Goal: Transaction & Acquisition: Purchase product/service

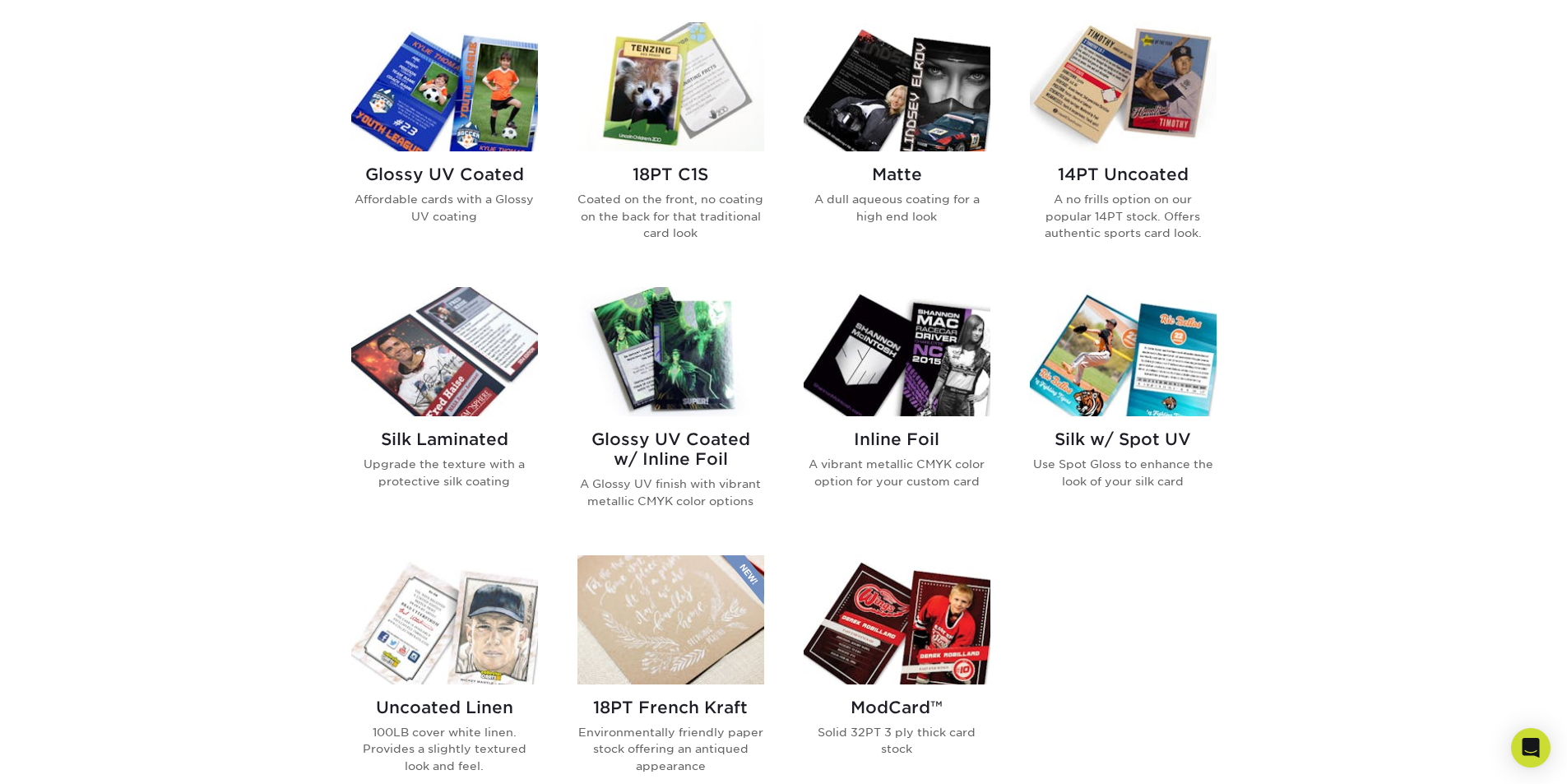
scroll to position [658, 0]
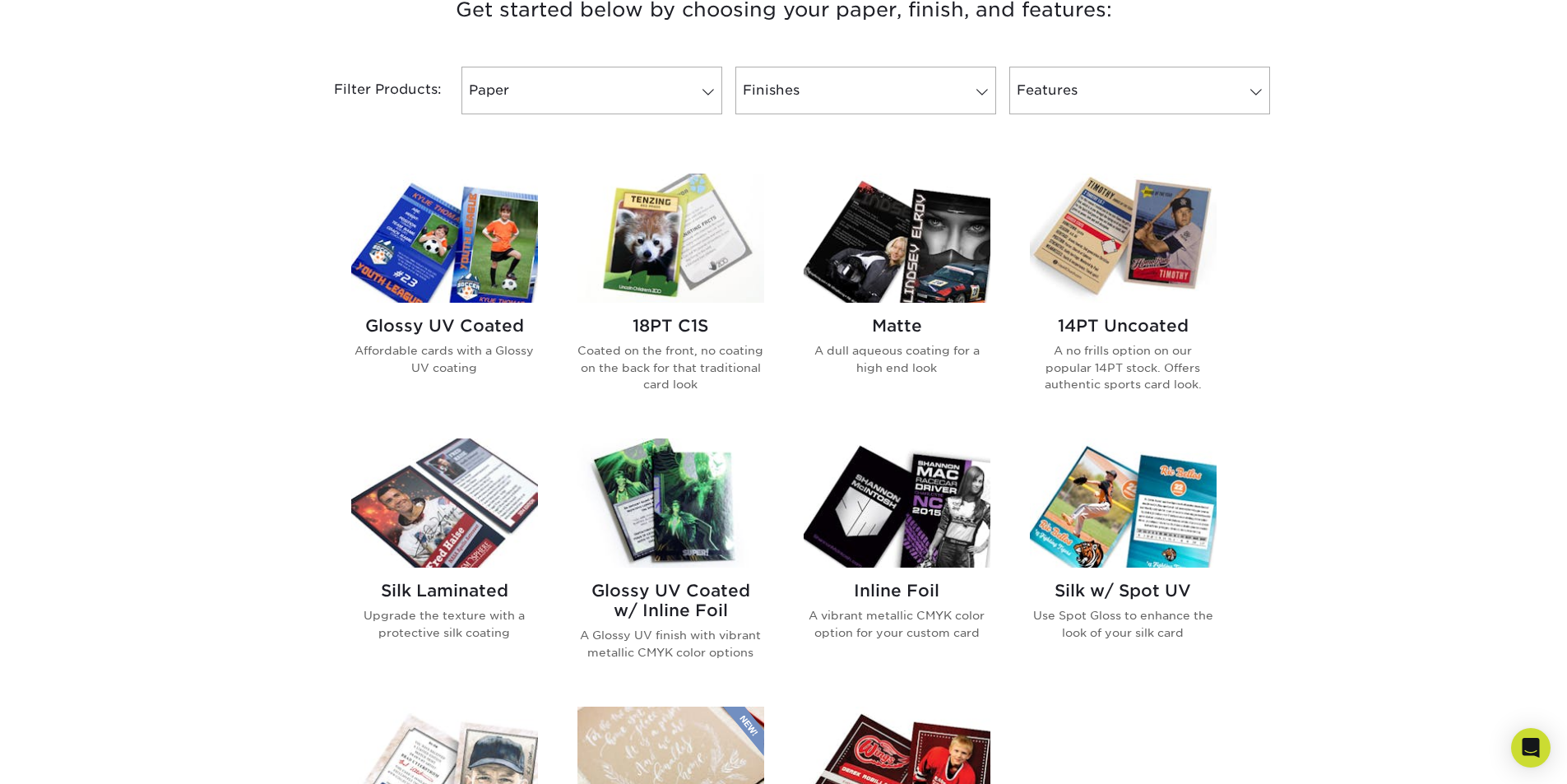
click at [466, 233] on img at bounding box center [444, 238] width 186 height 129
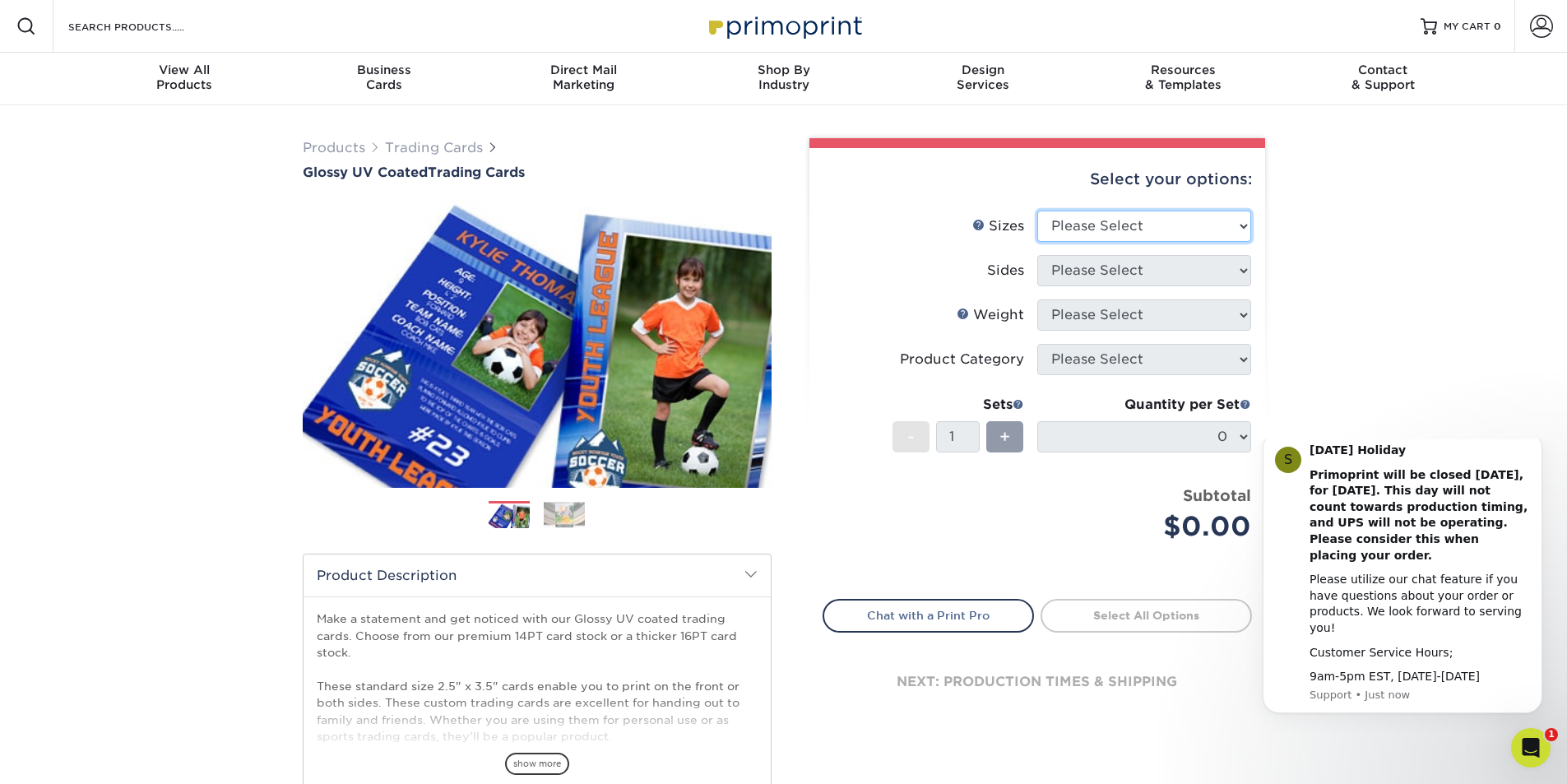
click at [1195, 231] on select "Please Select 2.5" x 3.5"" at bounding box center [1144, 226] width 213 height 32
select select "2.50x3.50"
click at [1037, 211] on select "Please Select 2.5" x 3.5"" at bounding box center [1144, 226] width 213 height 32
click at [1183, 273] on select "Please Select Print Both Sides Print Front Only" at bounding box center [1144, 270] width 213 height 32
select select "32d3c223-f82c-492b-b915-ba065a00862f"
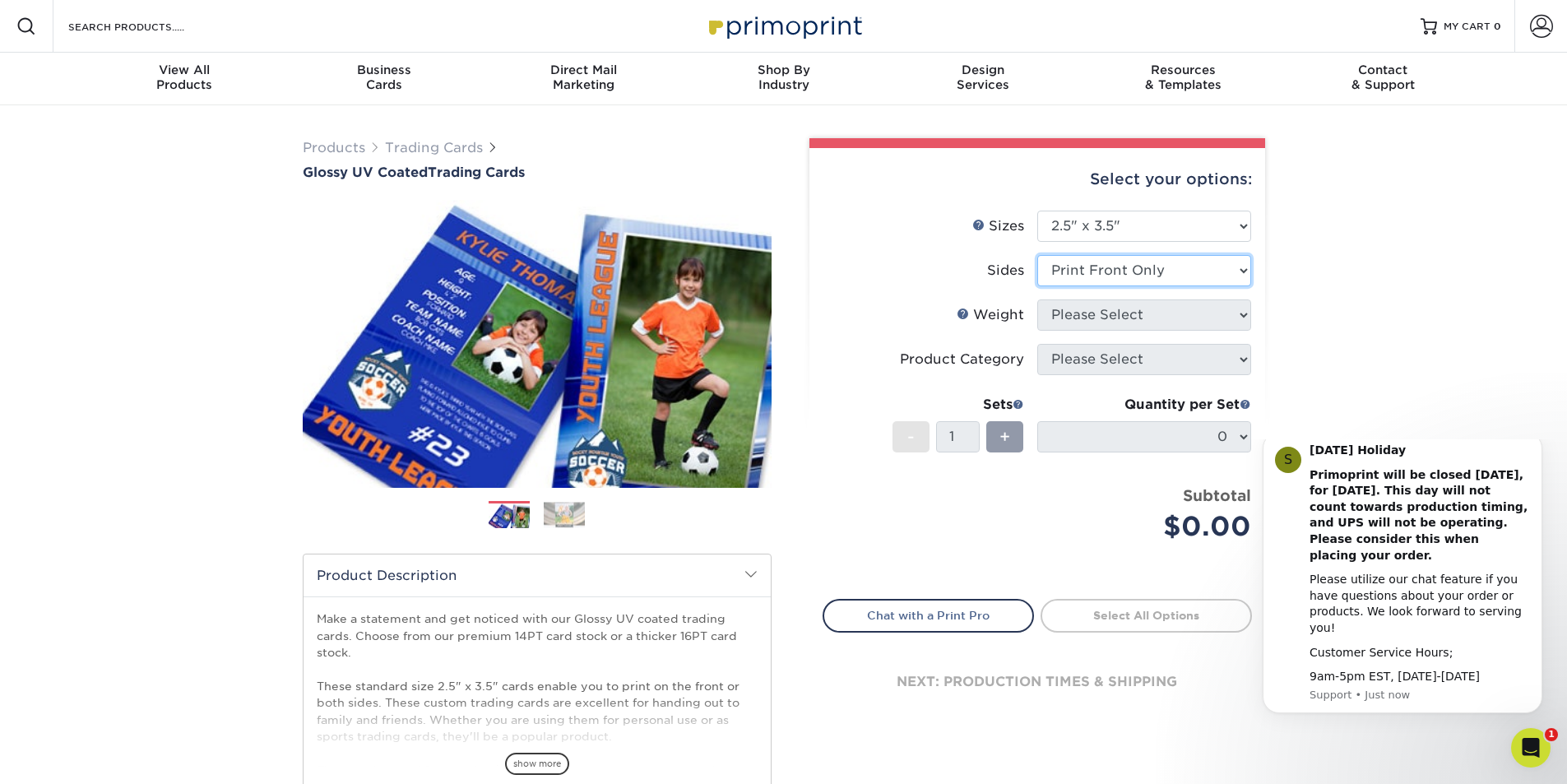
click at [1037, 255] on select "Please Select Print Both Sides Print Front Only" at bounding box center [1144, 270] width 213 height 32
click at [1174, 307] on select "Please Select 16PT 14PT 18PT C1S" at bounding box center [1144, 314] width 213 height 32
select select "16PT"
click at [1037, 299] on select "Please Select 16PT 14PT 18PT C1S" at bounding box center [1144, 314] width 213 height 32
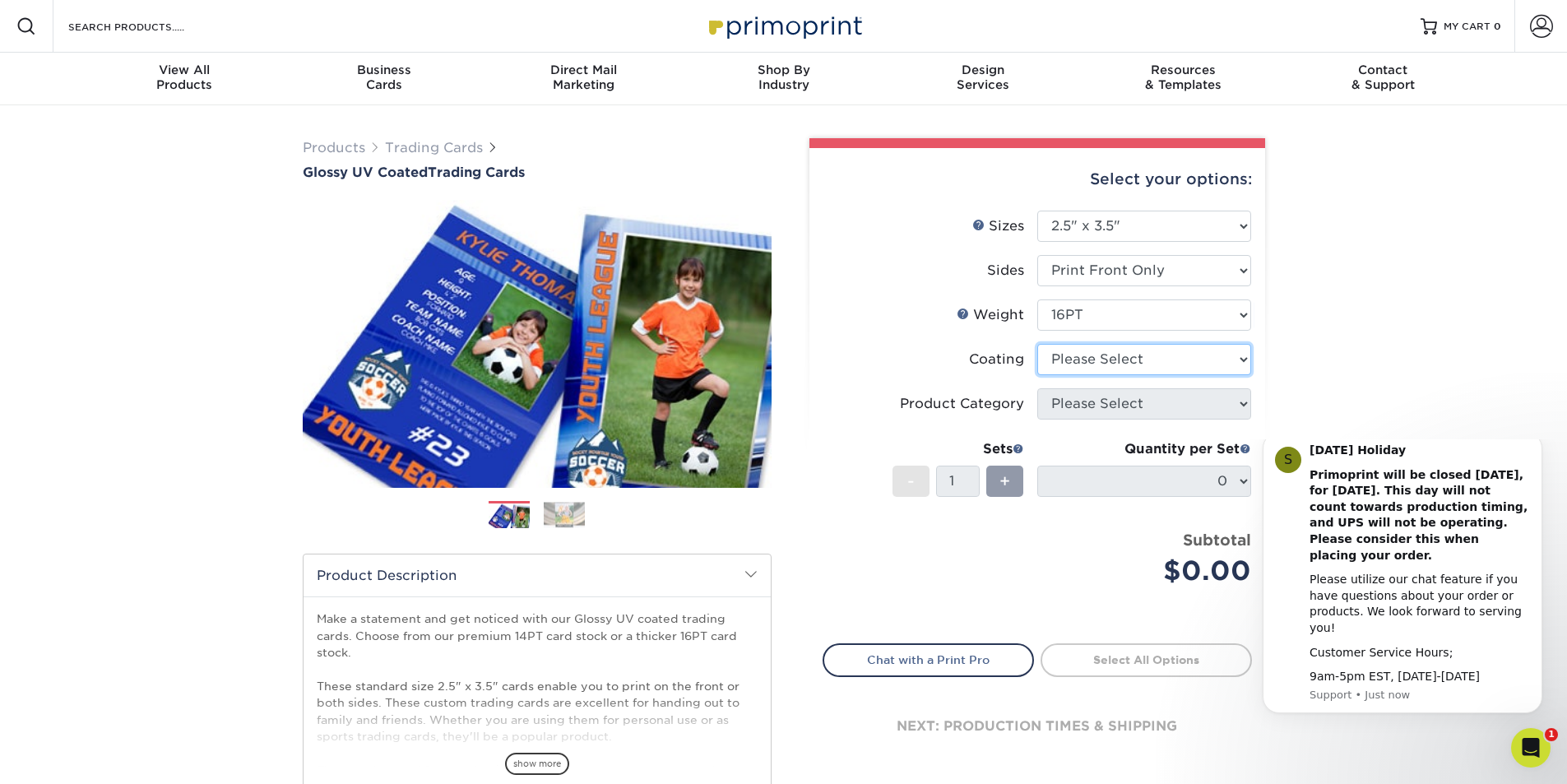
click at [1111, 367] on select at bounding box center [1144, 359] width 213 height 32
select select "1e8116af-acfc-44b1-83dc-8181aa338834"
click at [1037, 344] on select at bounding box center [1144, 359] width 213 height 32
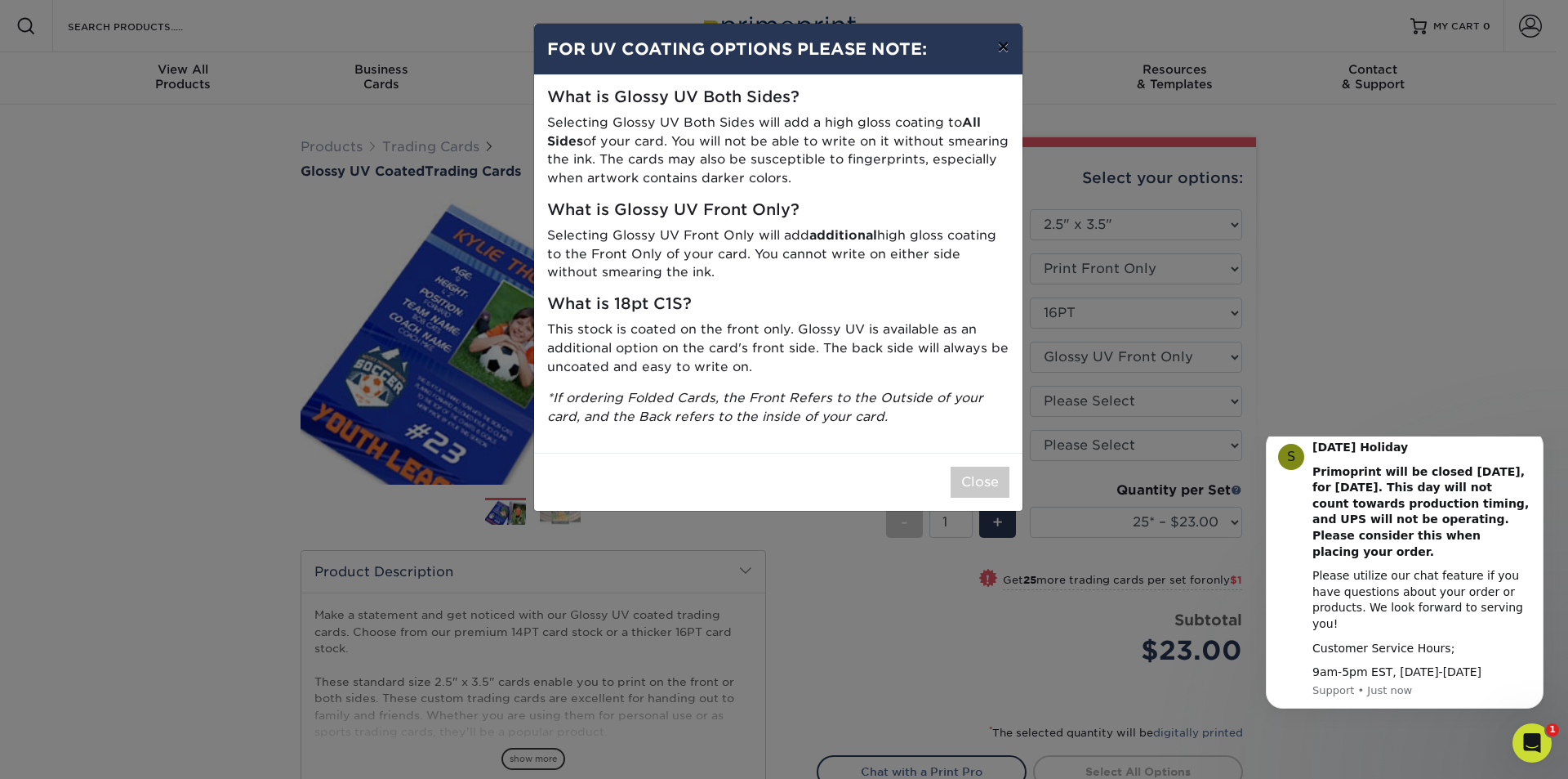
click at [999, 53] on button "×" at bounding box center [1003, 46] width 38 height 46
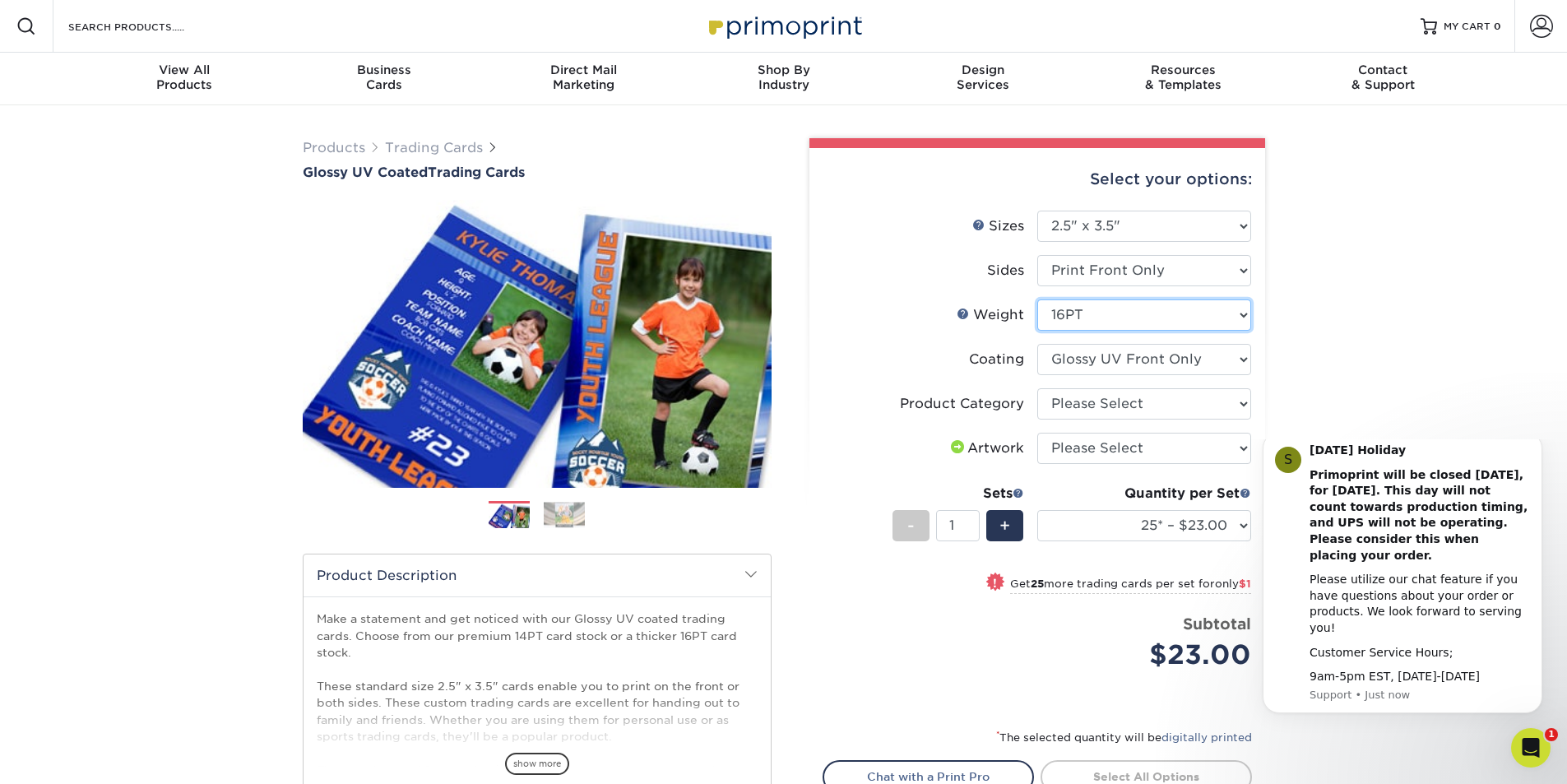
click at [1088, 315] on select "Please Select 16PT 14PT 18PT C1S" at bounding box center [1144, 314] width 213 height 32
select select "18PTC1S"
click at [1037, 299] on select "Please Select 16PT 14PT 18PT C1S" at bounding box center [1144, 314] width 213 height 32
click at [1069, 359] on select at bounding box center [1144, 359] width 213 height 32
select select "1e8116af-acfc-44b1-83dc-8181aa338834"
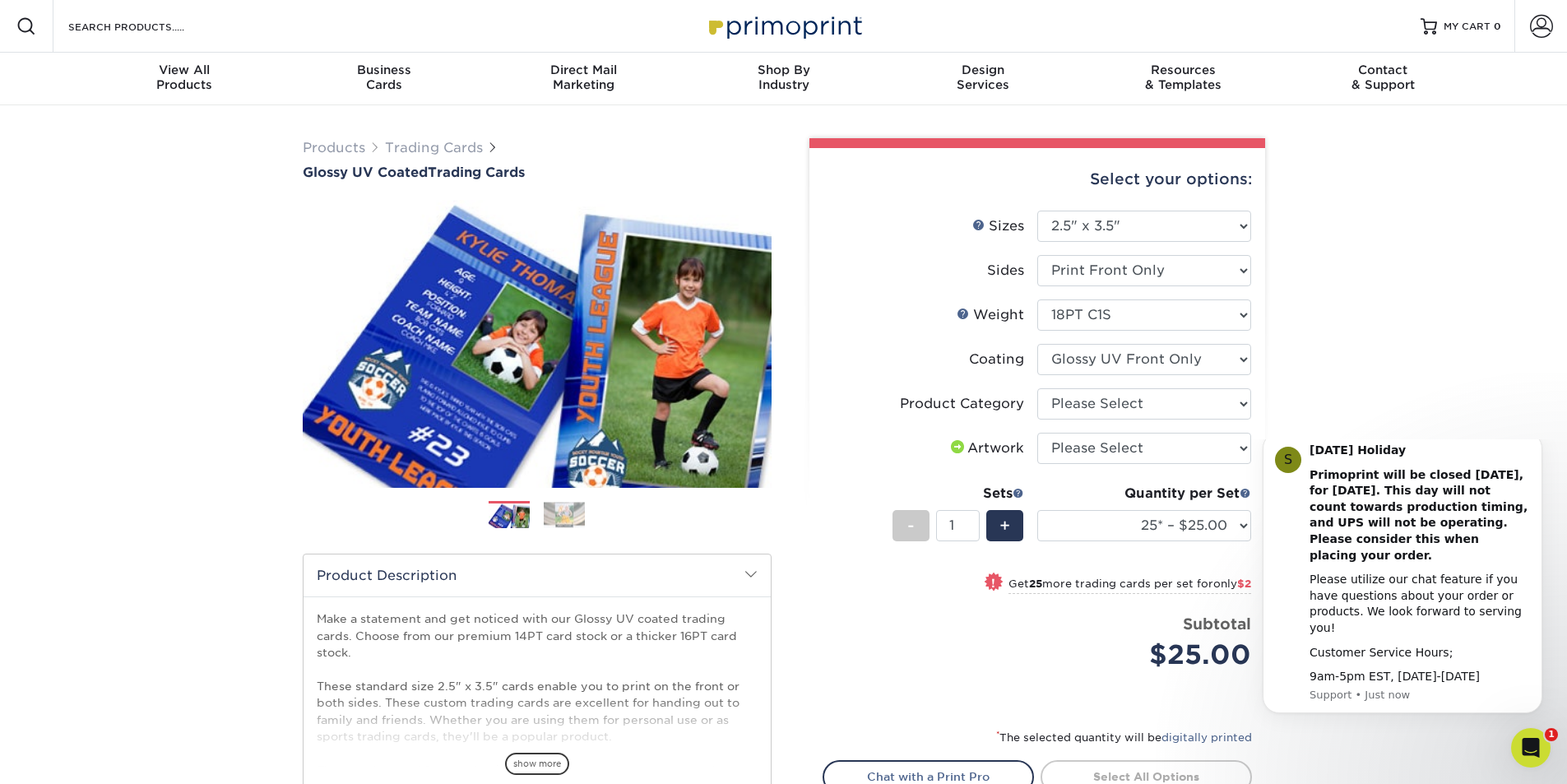
click at [1037, 344] on select at bounding box center [1144, 359] width 213 height 32
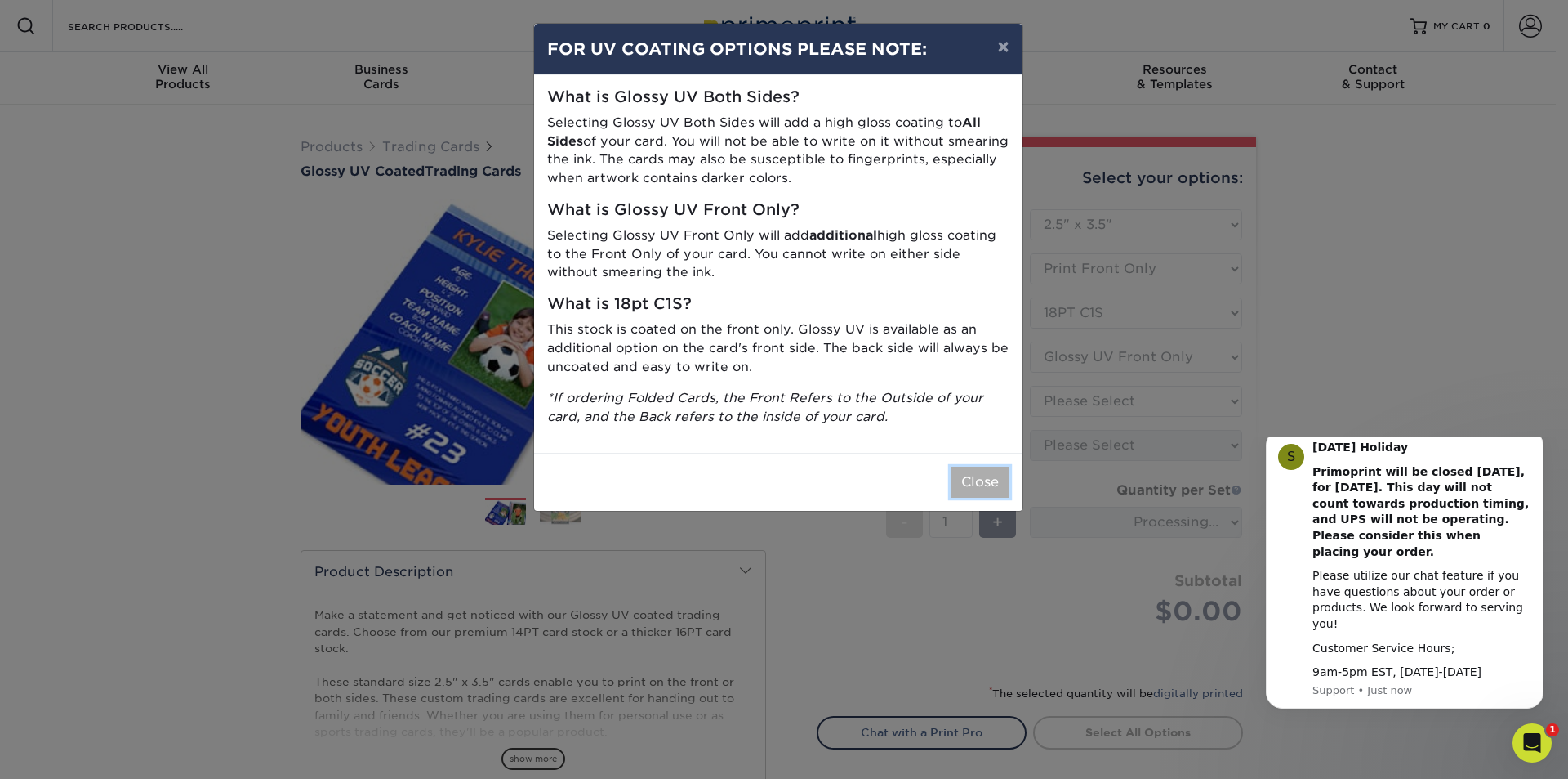
click at [966, 479] on button "Close" at bounding box center [980, 482] width 59 height 31
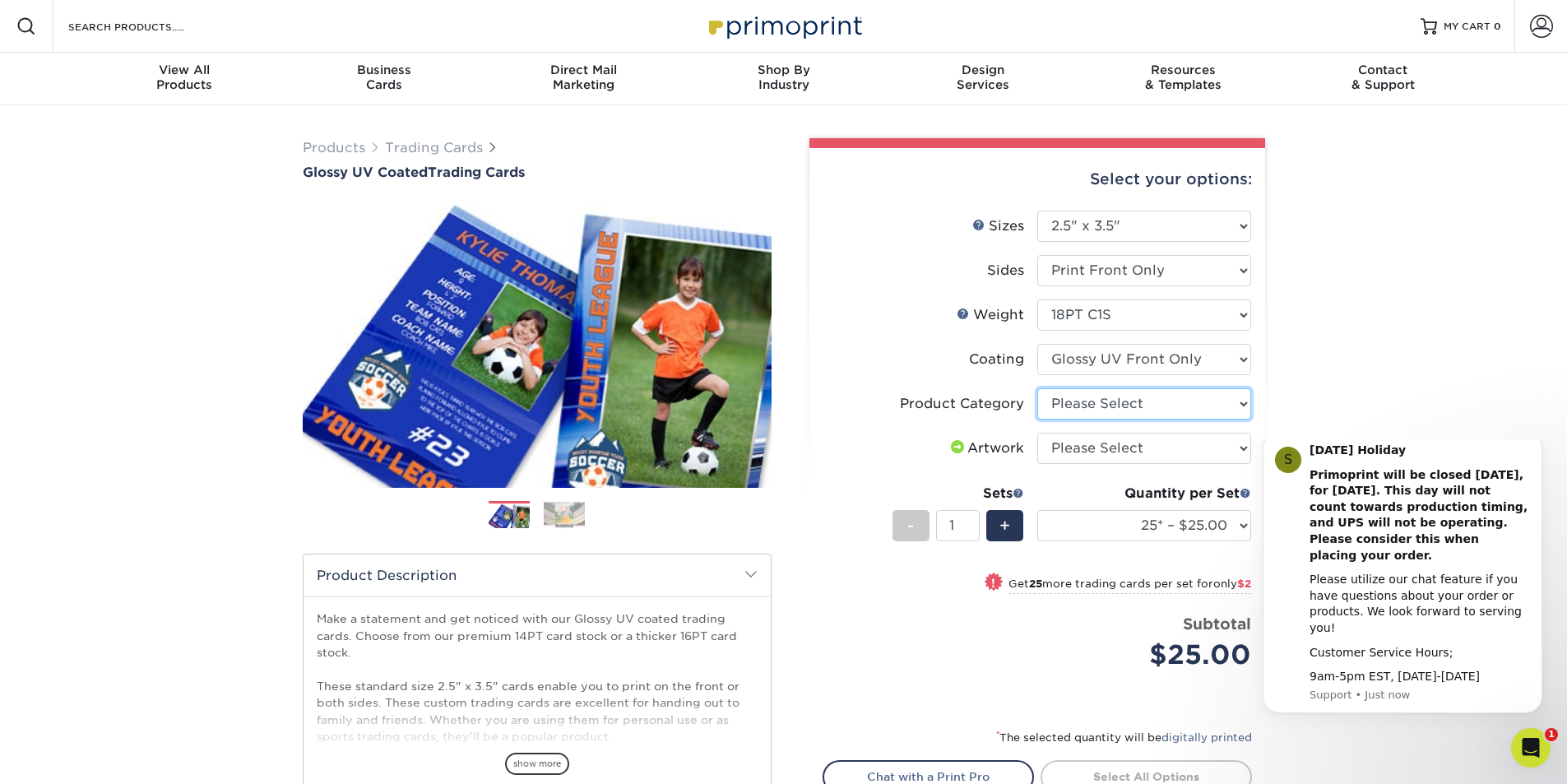
click at [1104, 405] on select "Please Select Trading Cards" at bounding box center [1144, 403] width 213 height 32
select select "c2f9bce9-36c2-409d-b101-c29d9d031e18"
click at [1037, 388] on select "Please Select Trading Cards" at bounding box center [1144, 403] width 213 height 32
click at [1115, 446] on select "Please Select I will upload files I need a design - $100" at bounding box center [1144, 447] width 213 height 32
select select "upload"
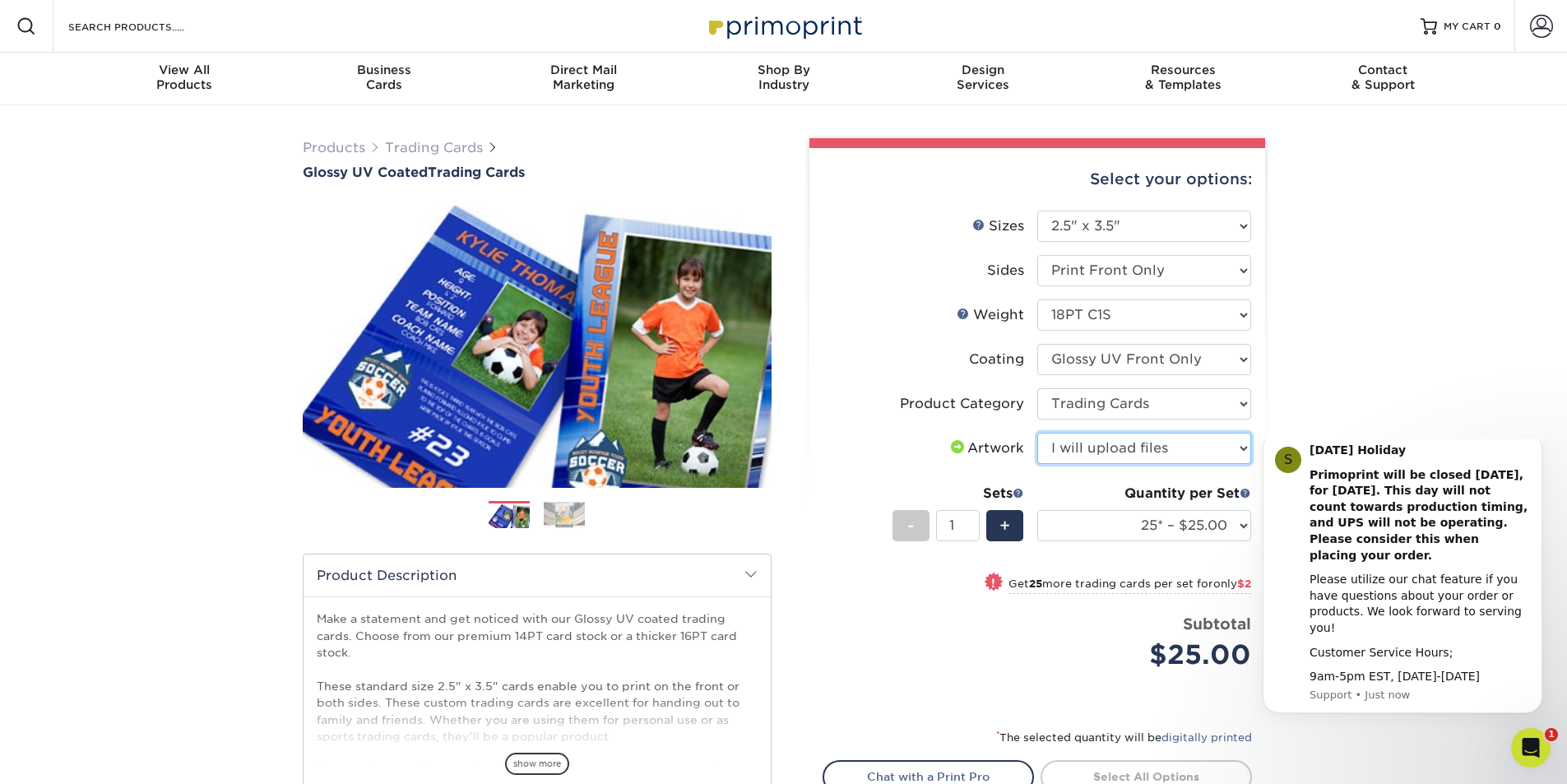
click at [1037, 432] on select "Please Select I will upload files I need a design - $100" at bounding box center [1144, 447] width 213 height 32
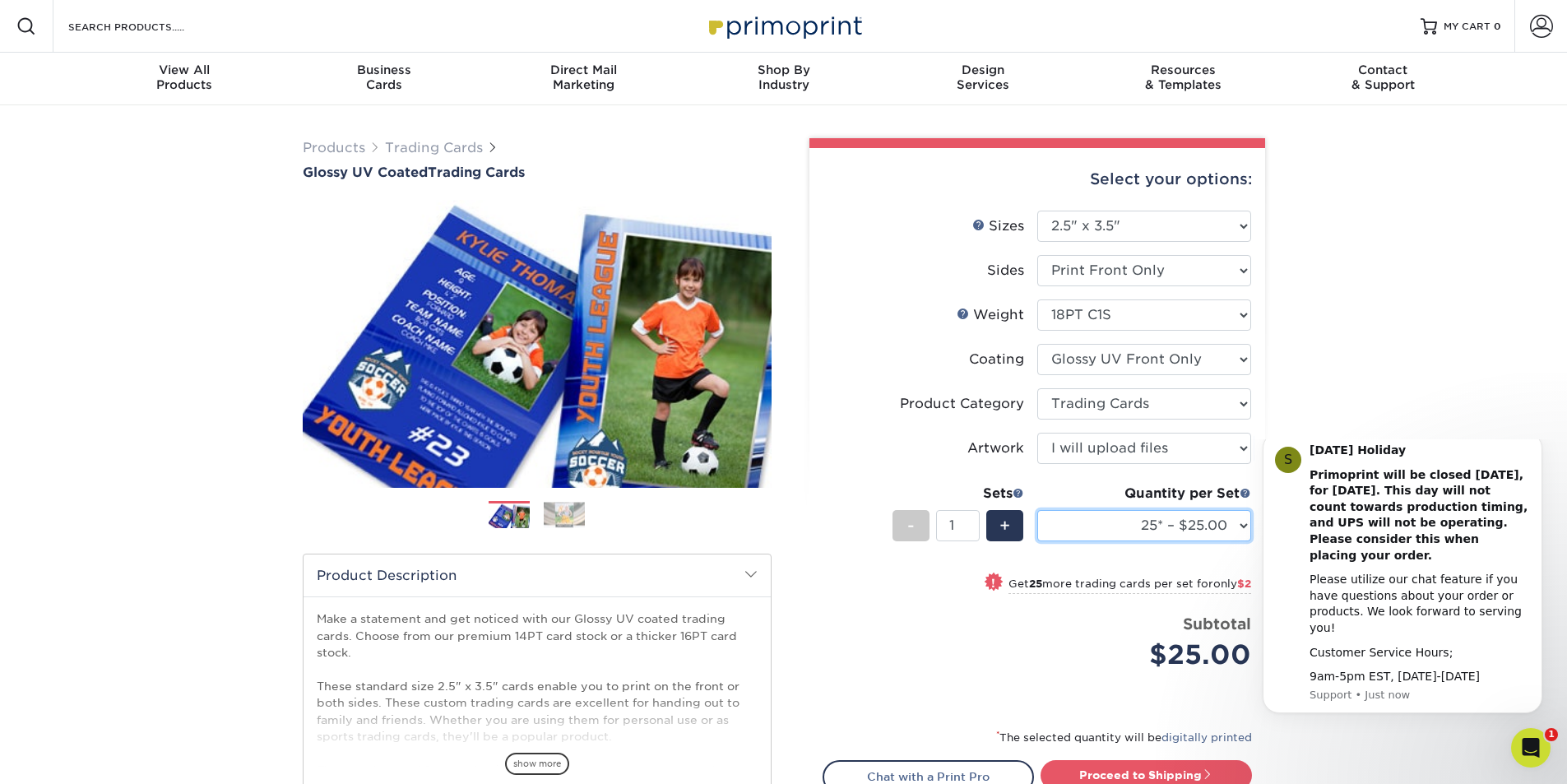
click at [1181, 513] on select "25* – $25.00 50* – $27.00 75* – $28.00 100* – $38.00 250* – $48.00 500 – $58.00…" at bounding box center [1144, 525] width 213 height 32
click at [1037, 509] on select "25* – $25.00 50* – $27.00 75* – $28.00 100* – $38.00 250* – $48.00 500 – $58.00…" at bounding box center [1144, 525] width 213 height 32
click at [1166, 514] on select "25* – $25.00 50* – $27.00 75* – $28.00 100* – $38.00 250* – $48.00 500 – $58.00…" at bounding box center [1144, 525] width 213 height 32
select select "50* – $27.00"
click at [1037, 509] on select "25* – $25.00 50* – $27.00 75* – $28.00 100* – $38.00 250* – $48.00 500 – $58.00…" at bounding box center [1144, 525] width 213 height 32
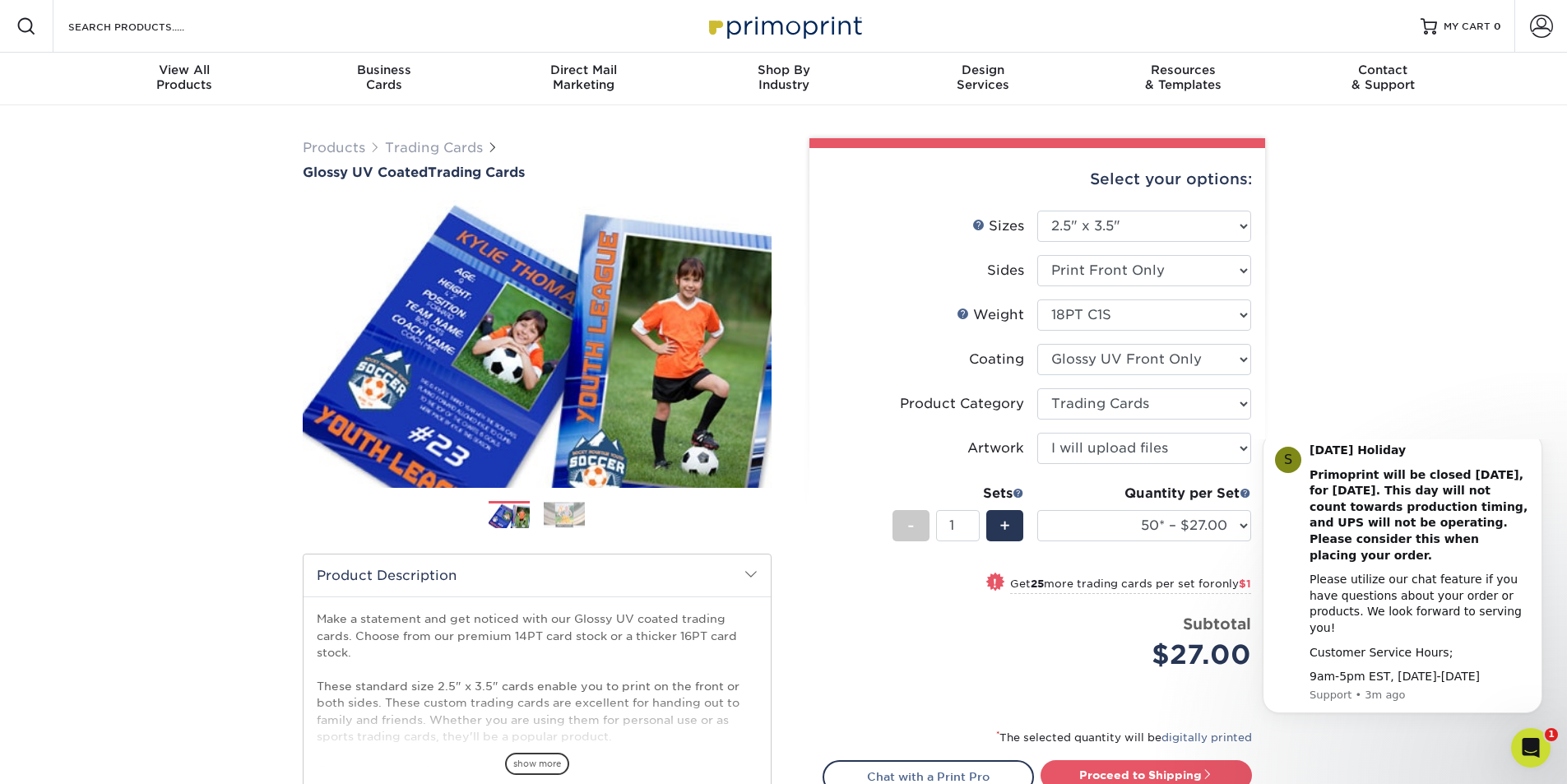
click at [1142, 433] on ul "Sizes Help Sizes Please Select 2.5" x 3.5" Sides Please Select 16PT 14PT" at bounding box center [1037, 453] width 430 height 484
click at [1140, 451] on select "Please Select I will upload files I need a design - $100" at bounding box center [1144, 447] width 213 height 32
click at [1037, 432] on select "Please Select I will upload files I need a design - $100" at bounding box center [1144, 447] width 213 height 32
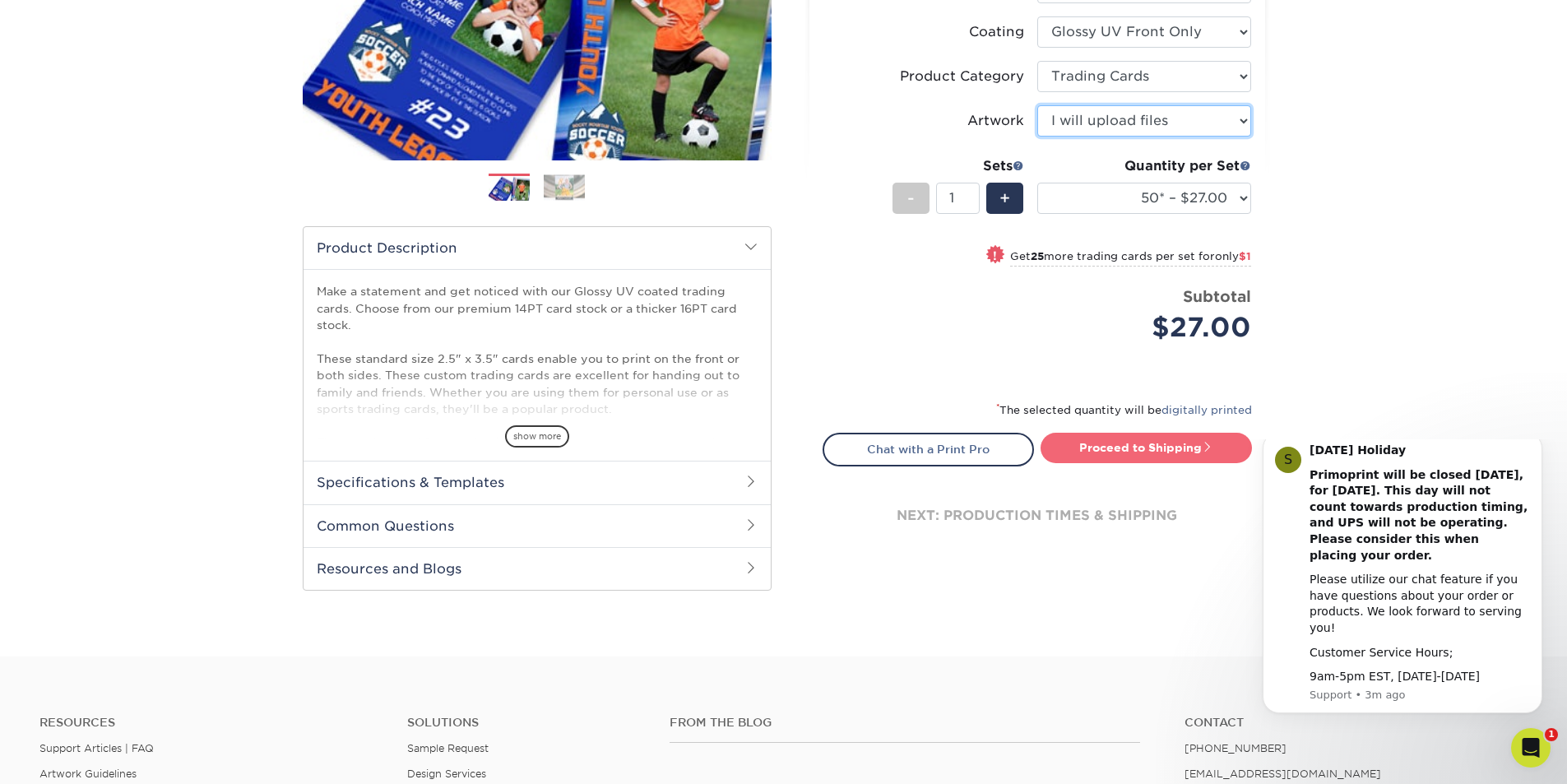
scroll to position [329, 0]
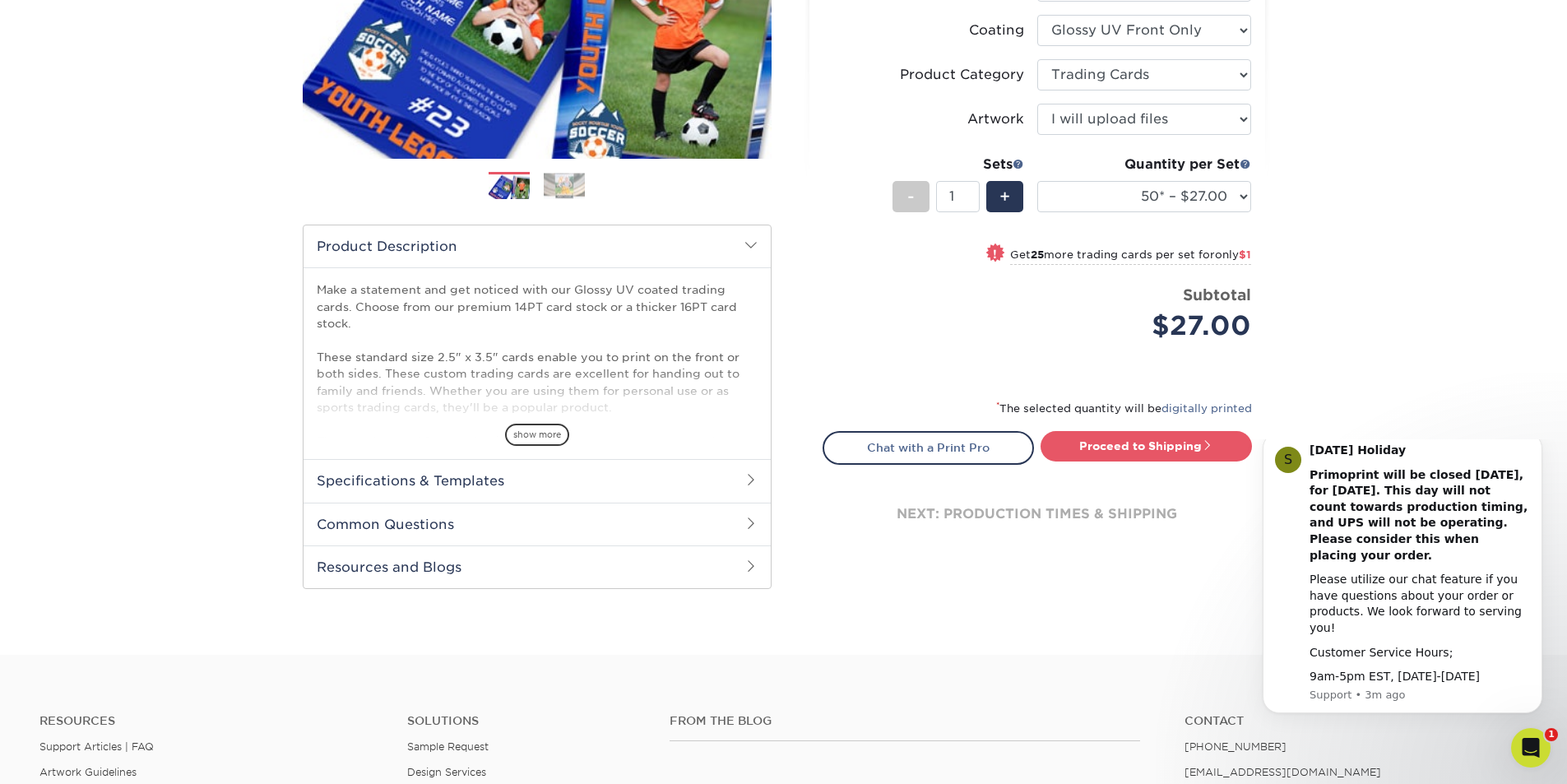
click at [469, 478] on h2 "Specifications & Templates" at bounding box center [537, 480] width 467 height 42
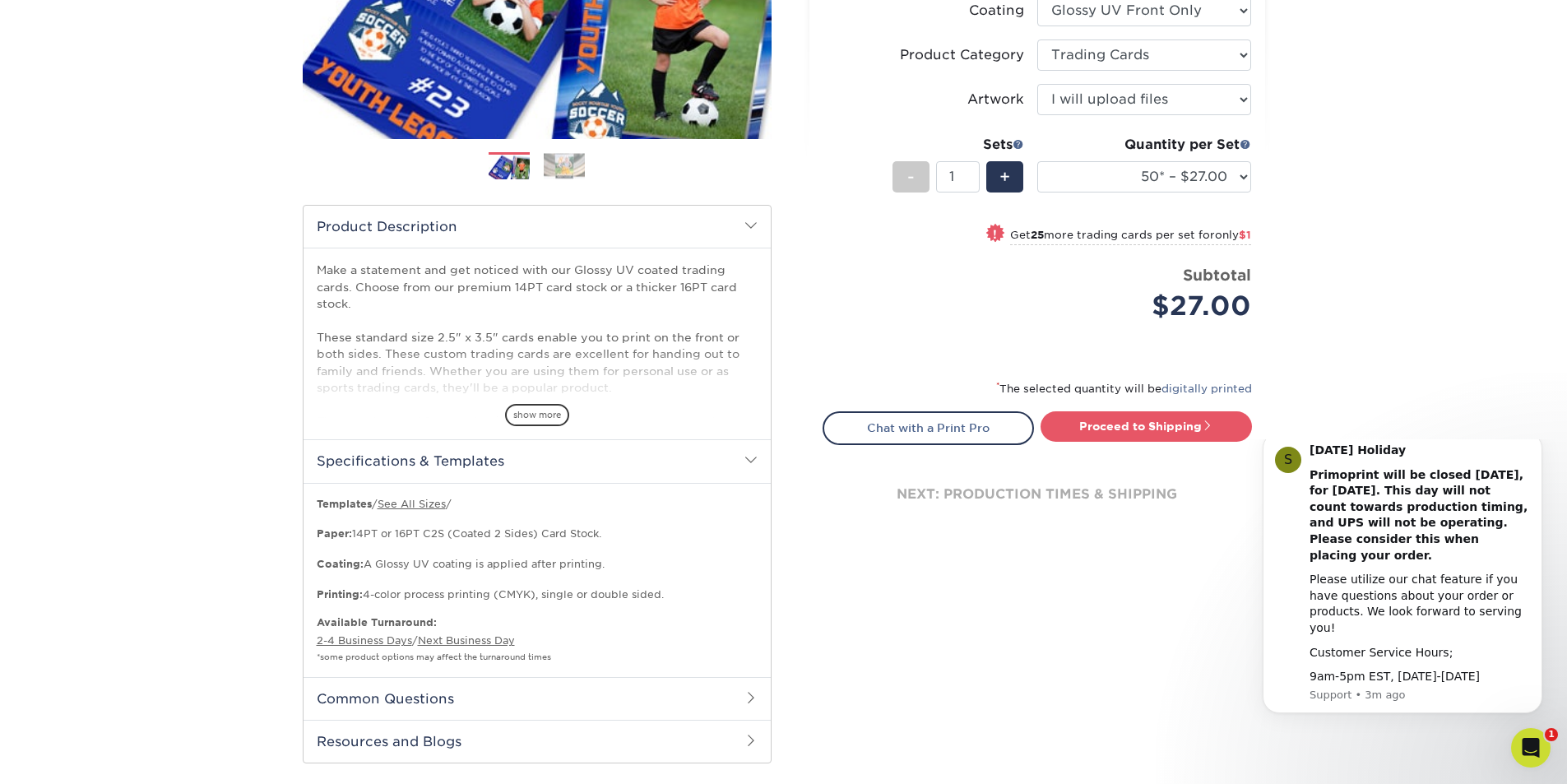
scroll to position [411, 0]
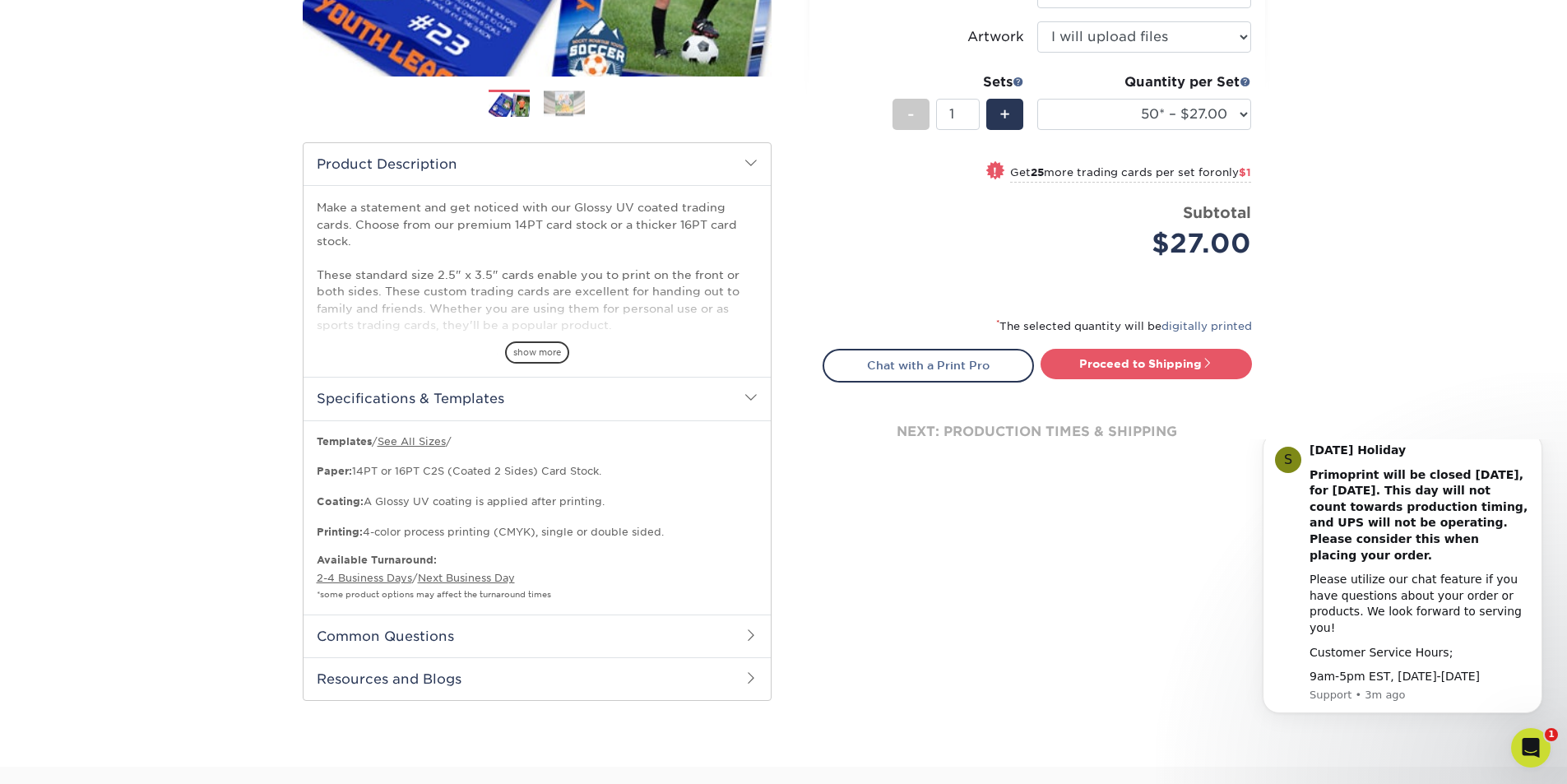
click at [432, 635] on h2 "Common Questions" at bounding box center [537, 635] width 467 height 42
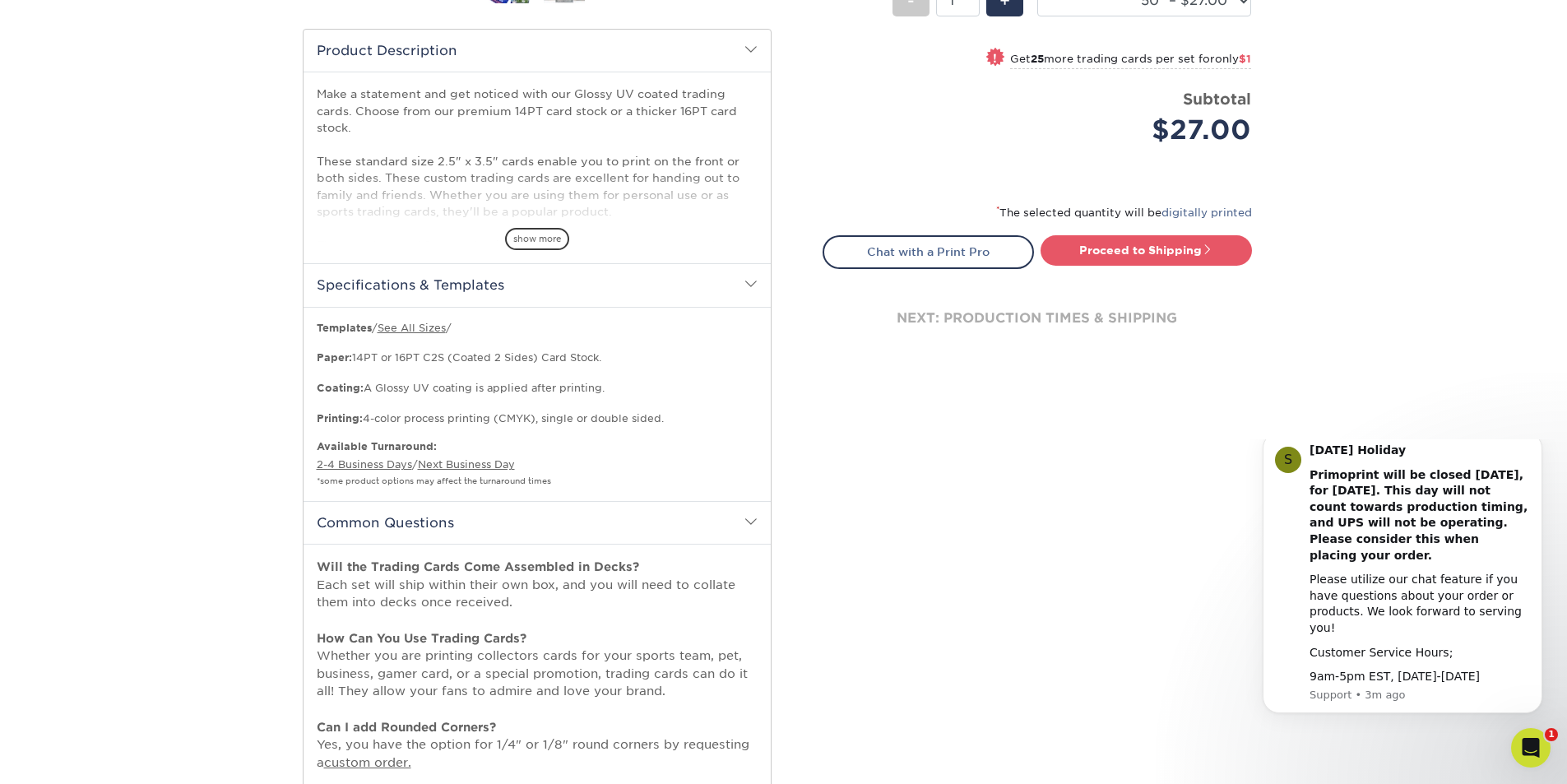
scroll to position [329, 0]
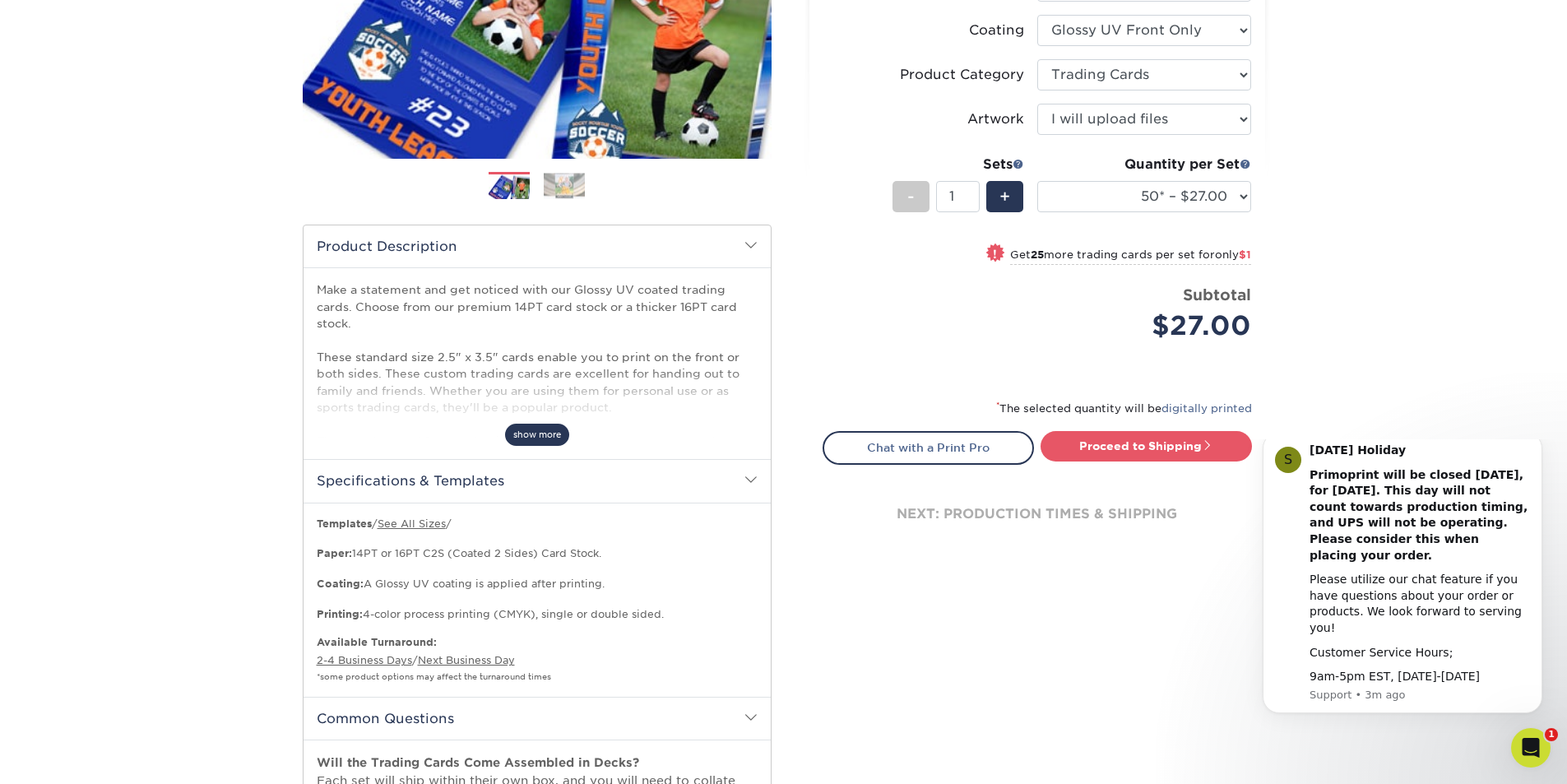
click at [548, 424] on span "show more" at bounding box center [537, 434] width 64 height 23
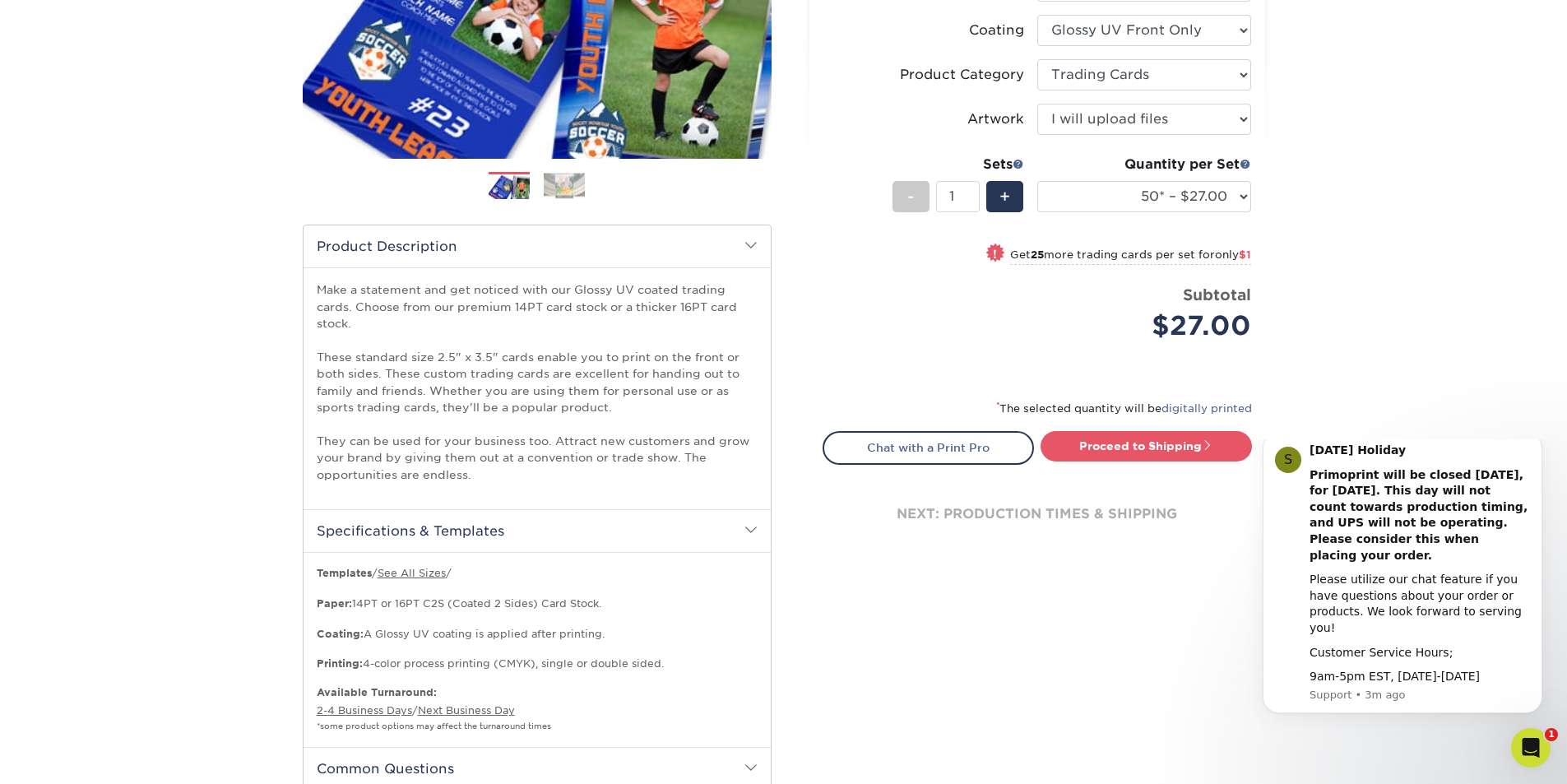
click at [754, 244] on span at bounding box center [751, 245] width 14 height 14
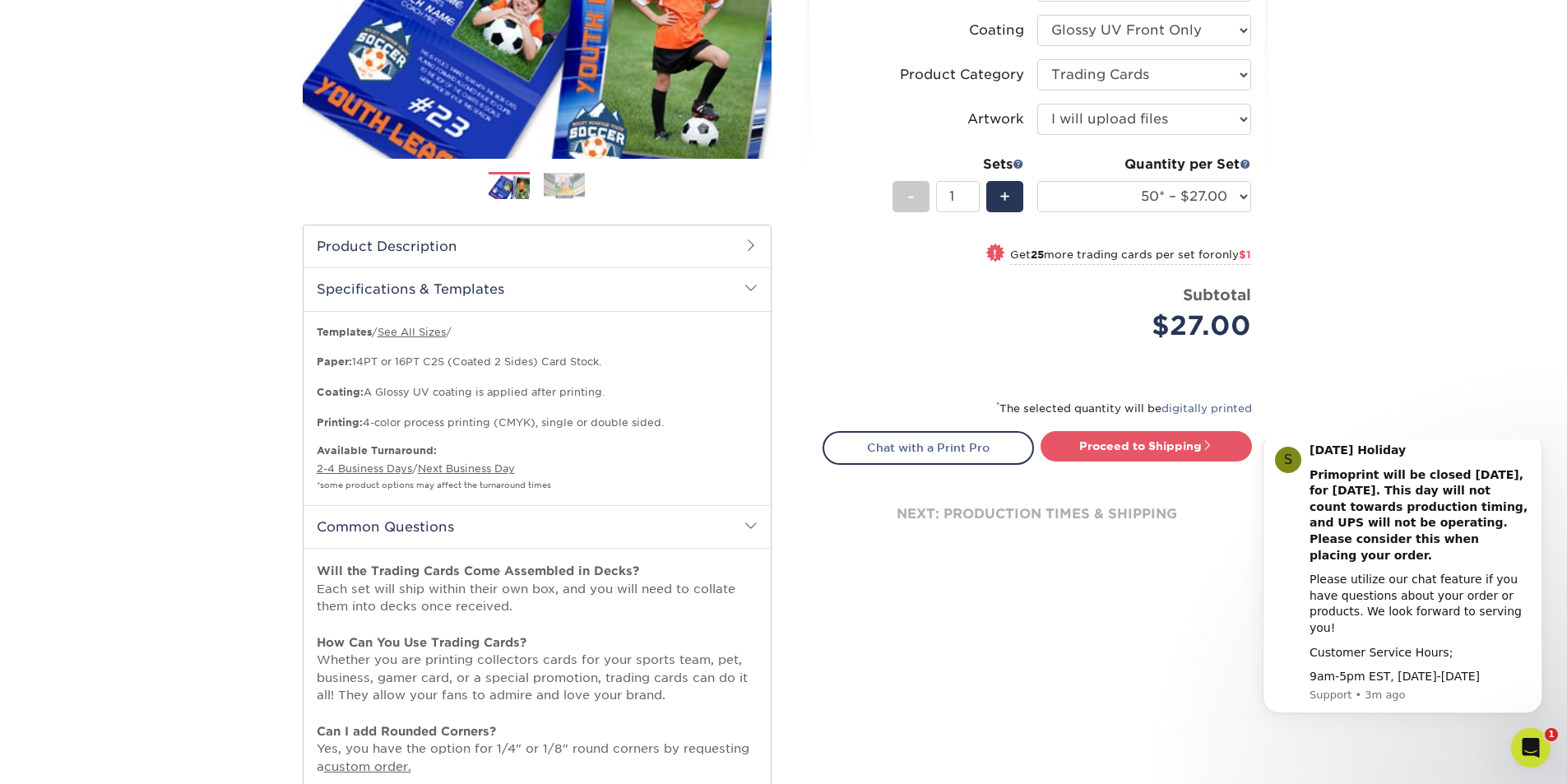
click at [725, 295] on h2 "Specifications & Templates" at bounding box center [537, 288] width 467 height 42
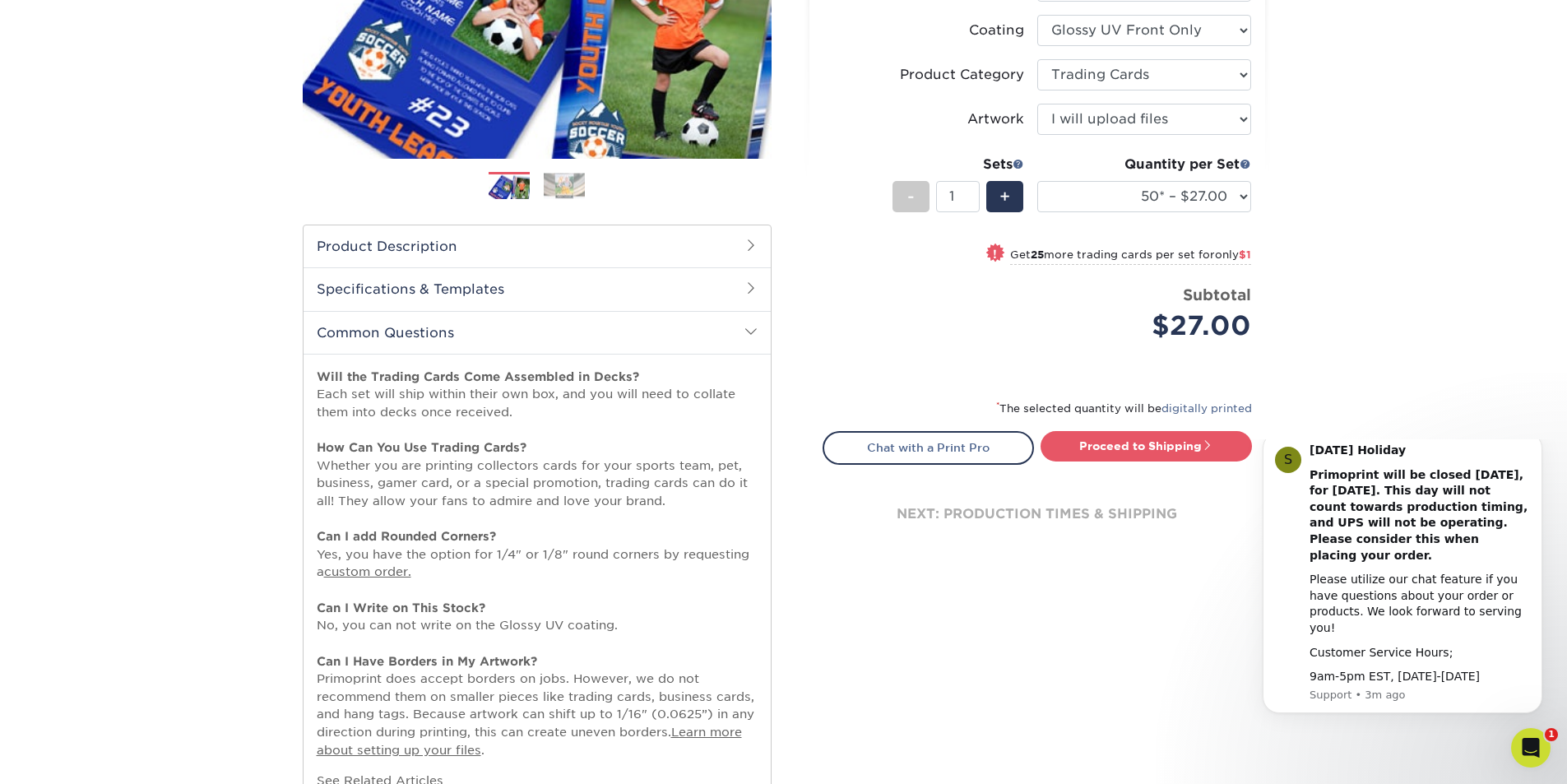
click at [717, 323] on h2 "Common Questions" at bounding box center [537, 331] width 467 height 42
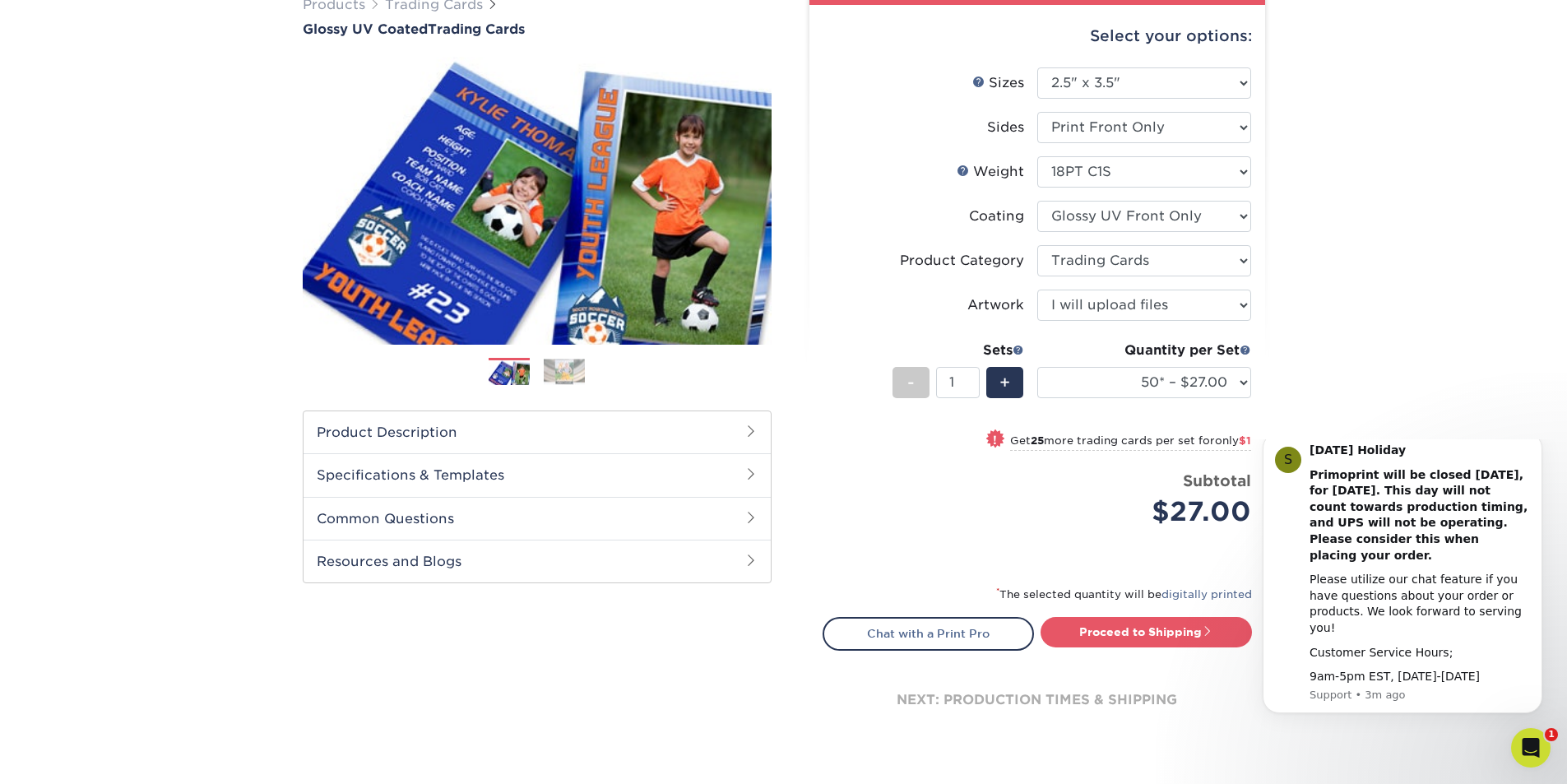
scroll to position [0, 0]
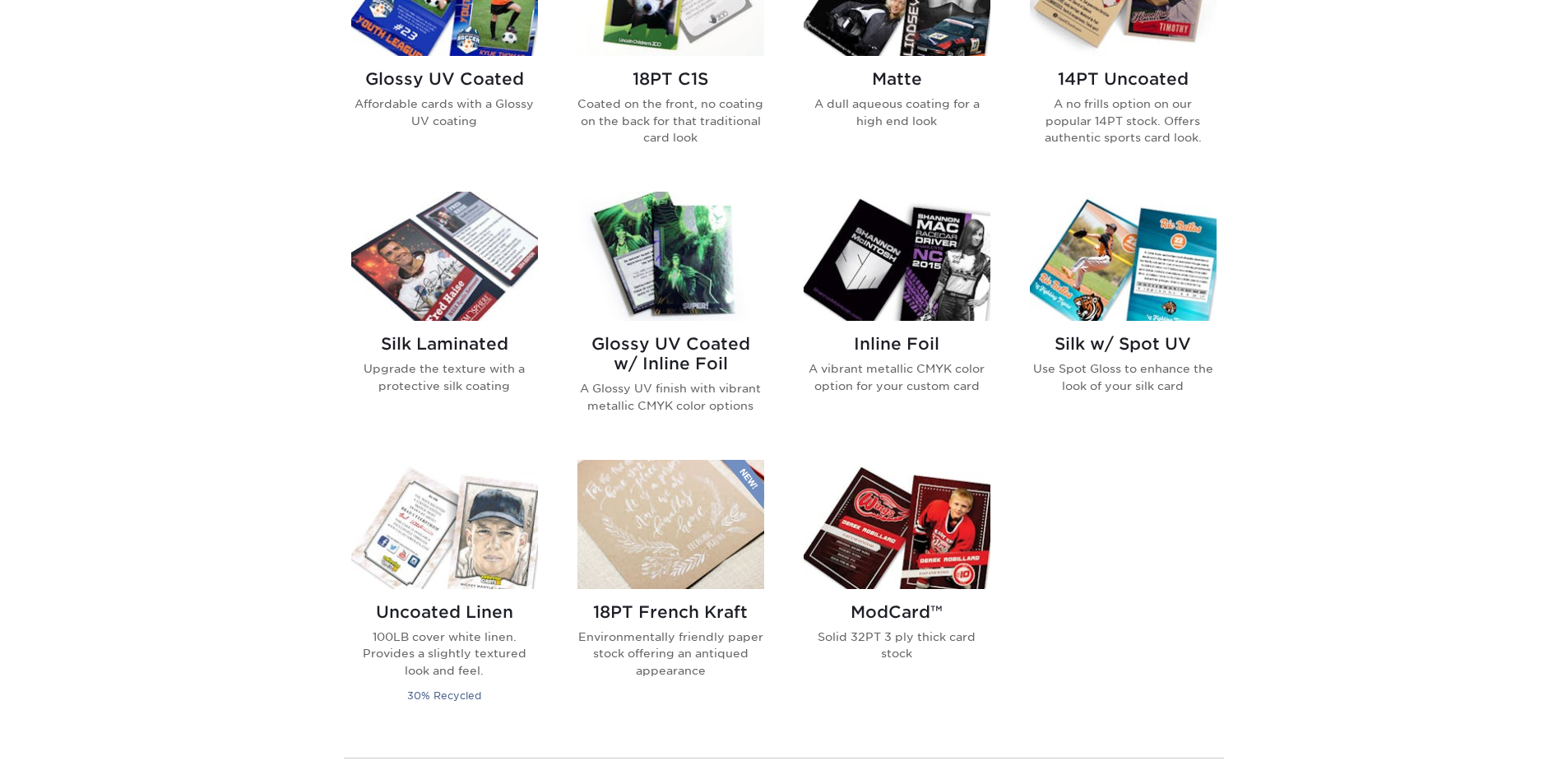
scroll to position [822, 0]
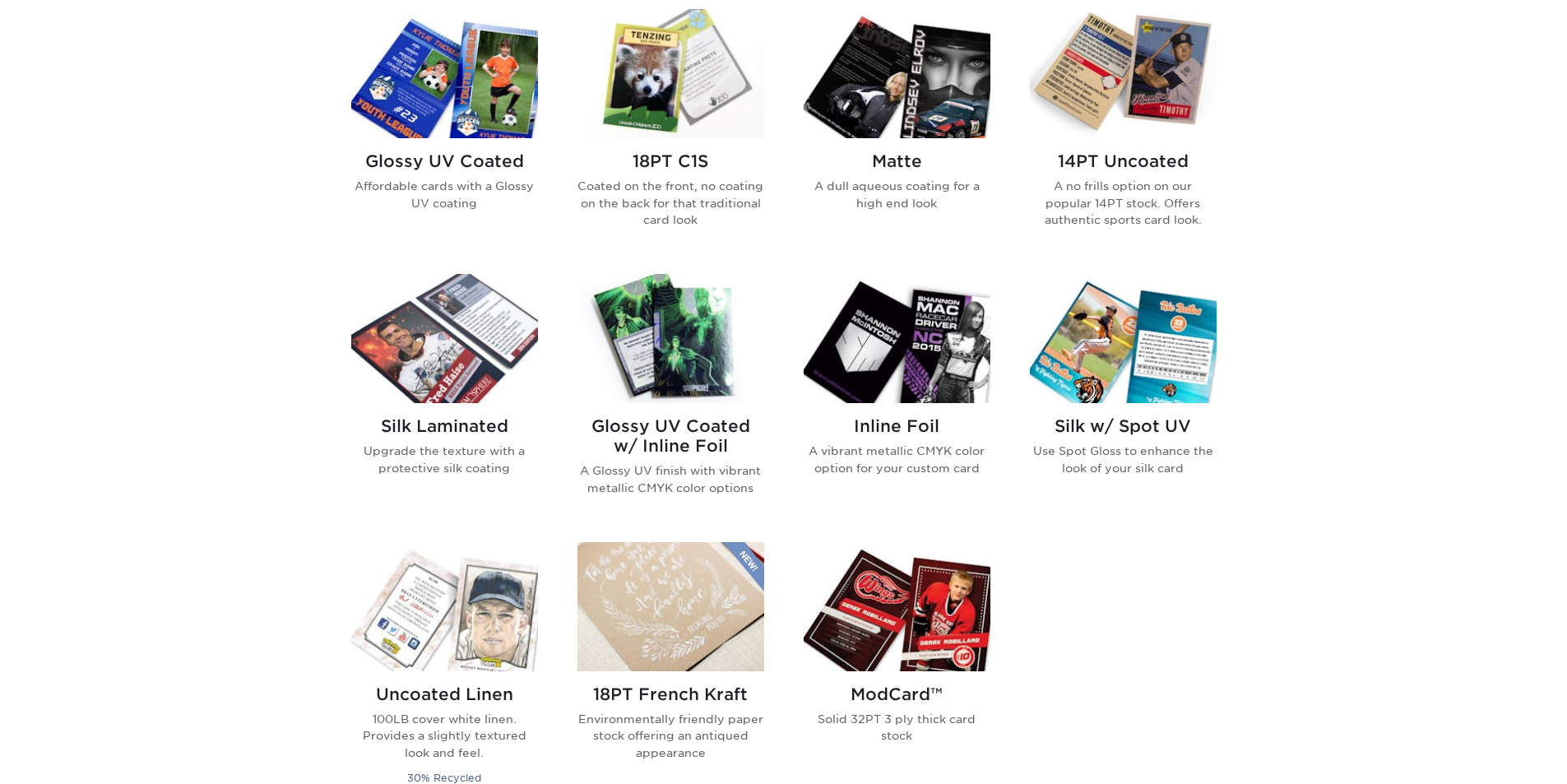
click at [1127, 124] on img at bounding box center [1123, 73] width 186 height 129
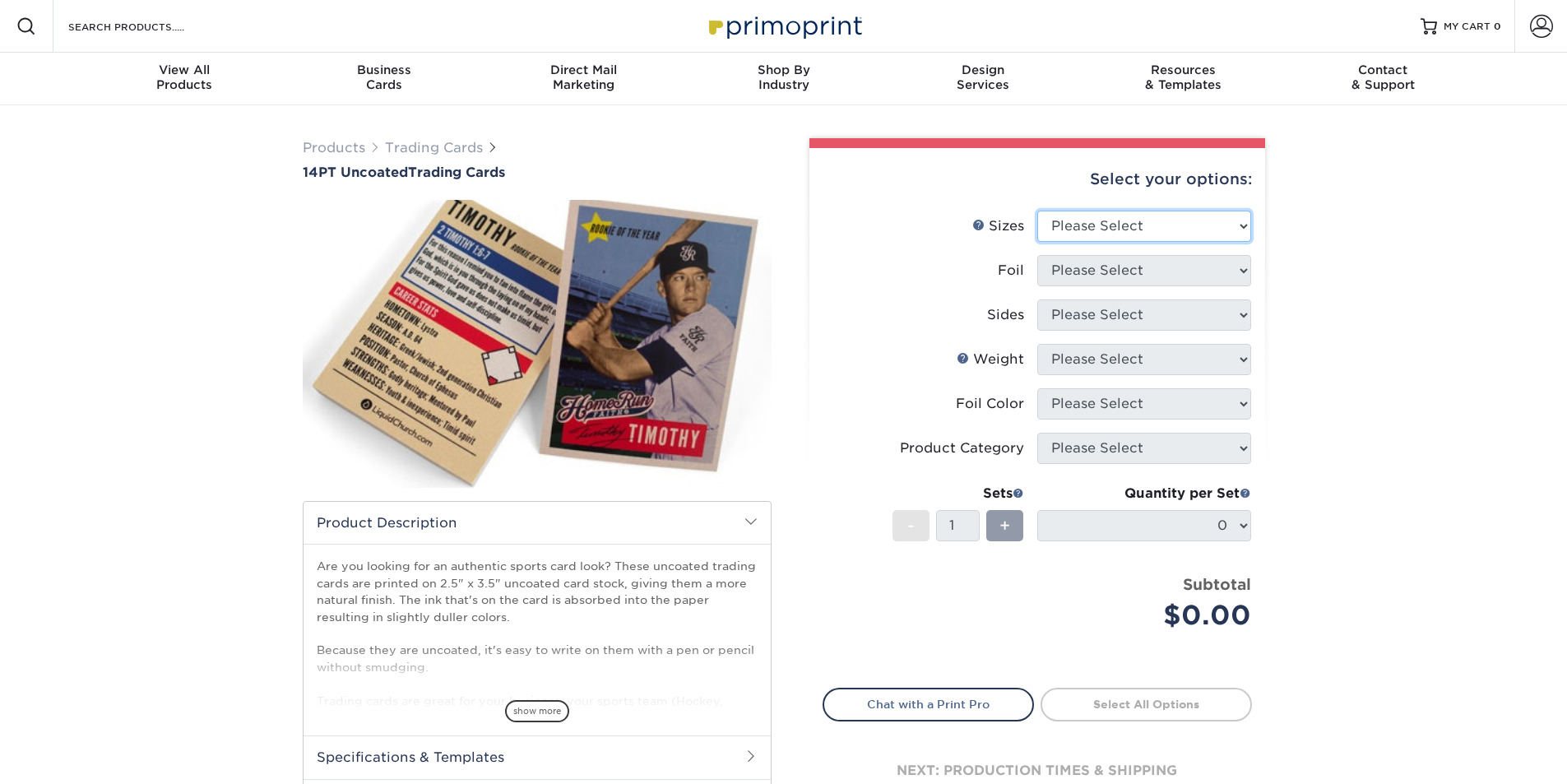
click at [1095, 224] on select "Please Select 2.5" x 3.5"" at bounding box center [1144, 226] width 213 height 32
select select "2.50x3.50"
click at [1037, 211] on select "Please Select 2.5" x 3.5"" at bounding box center [1144, 226] width 213 height 32
click at [1090, 264] on select "Please Select Yes No" at bounding box center [1144, 270] width 213 height 32
select select "1"
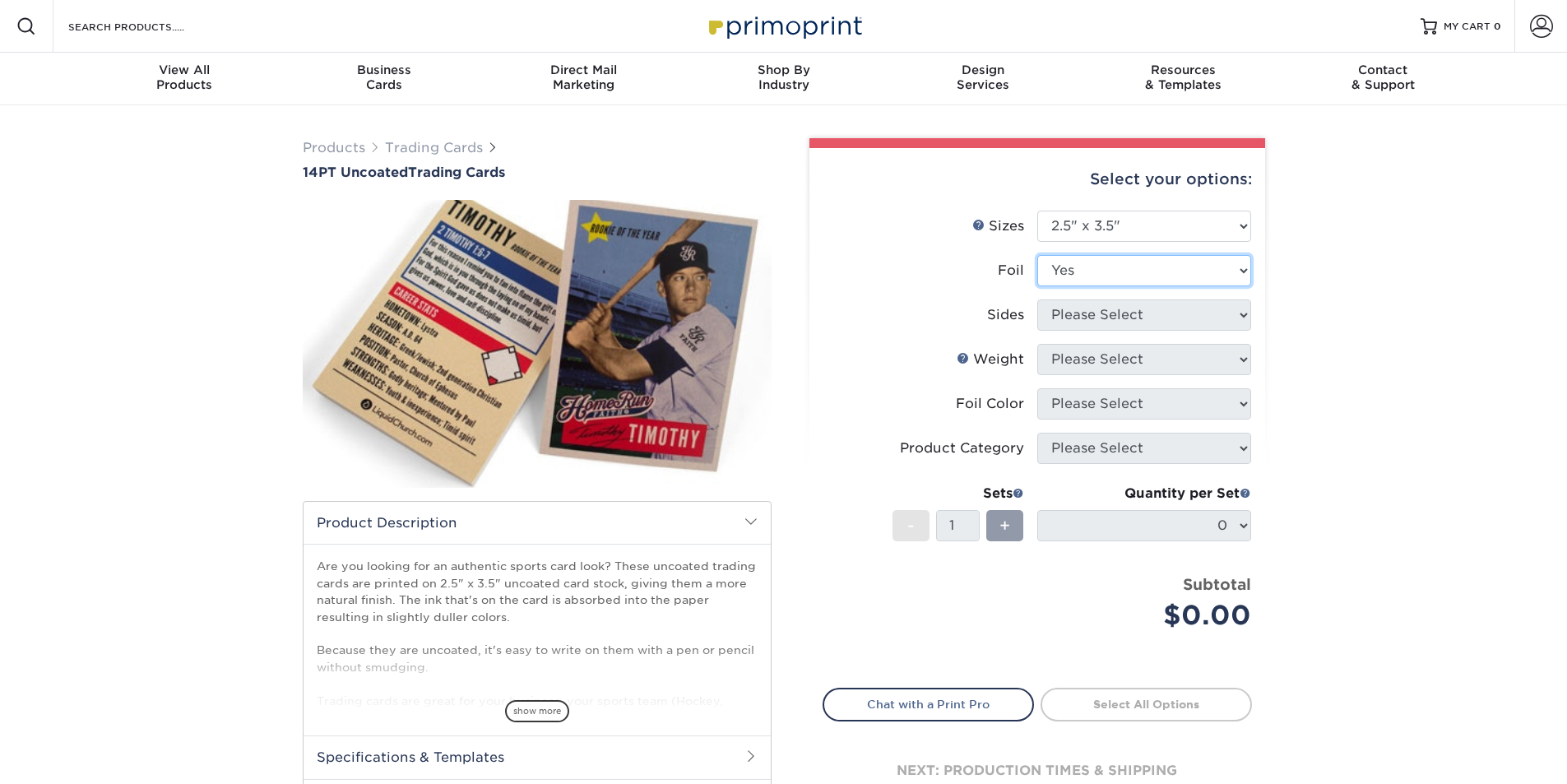
click at [1037, 255] on select "Please Select Yes No" at bounding box center [1144, 270] width 213 height 32
click at [1083, 316] on select "Please Select Print Both Sides - Foil Both Sides Print Both Sides - Foil Front …" at bounding box center [1144, 314] width 213 height 32
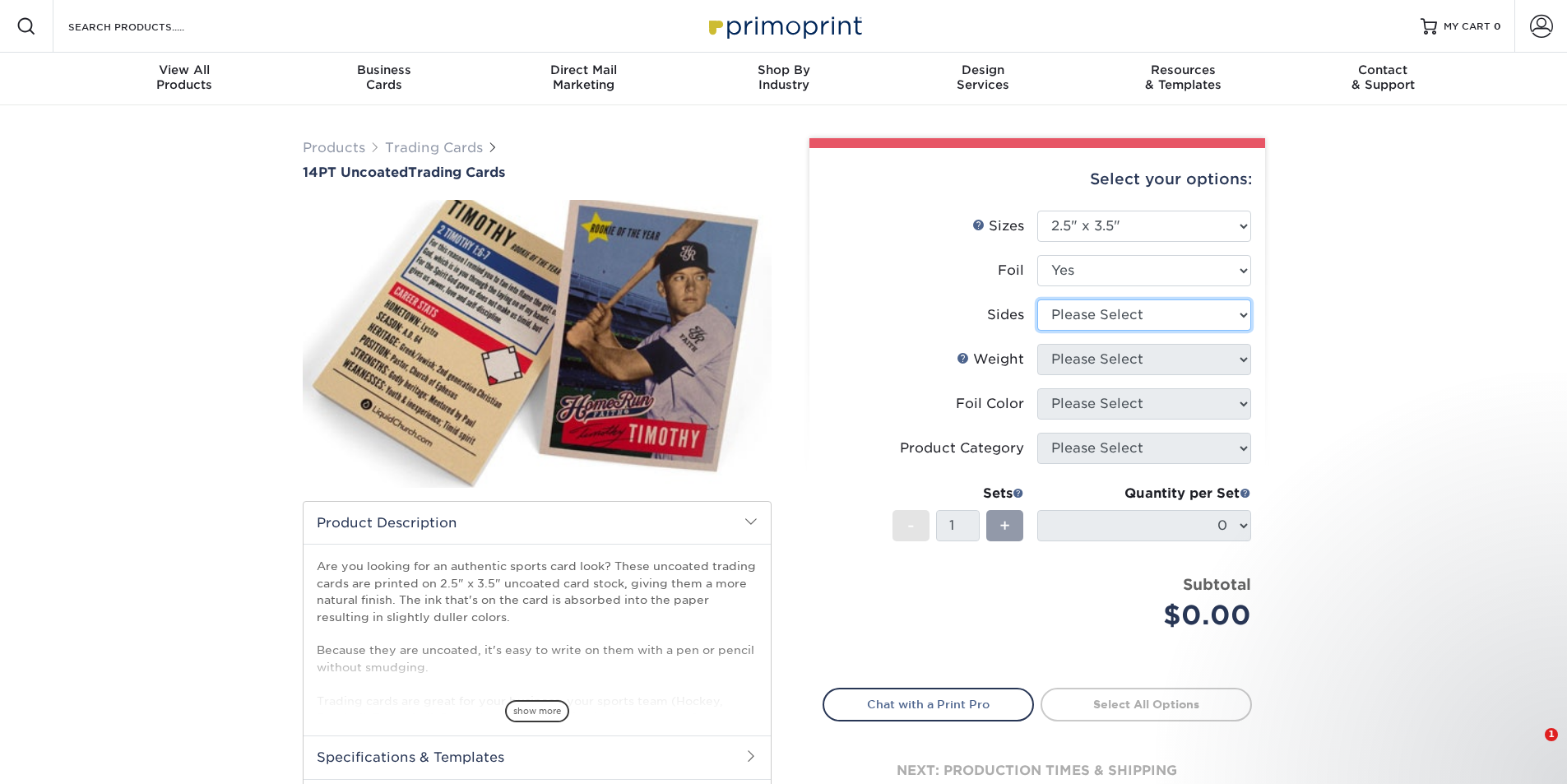
select select "34527644-b4fd-4ffb-9092-1318eefcd9d9"
click at [1037, 299] on select "Please Select Print Both Sides - Foil Both Sides Print Both Sides - Foil Front …" at bounding box center [1144, 314] width 213 height 32
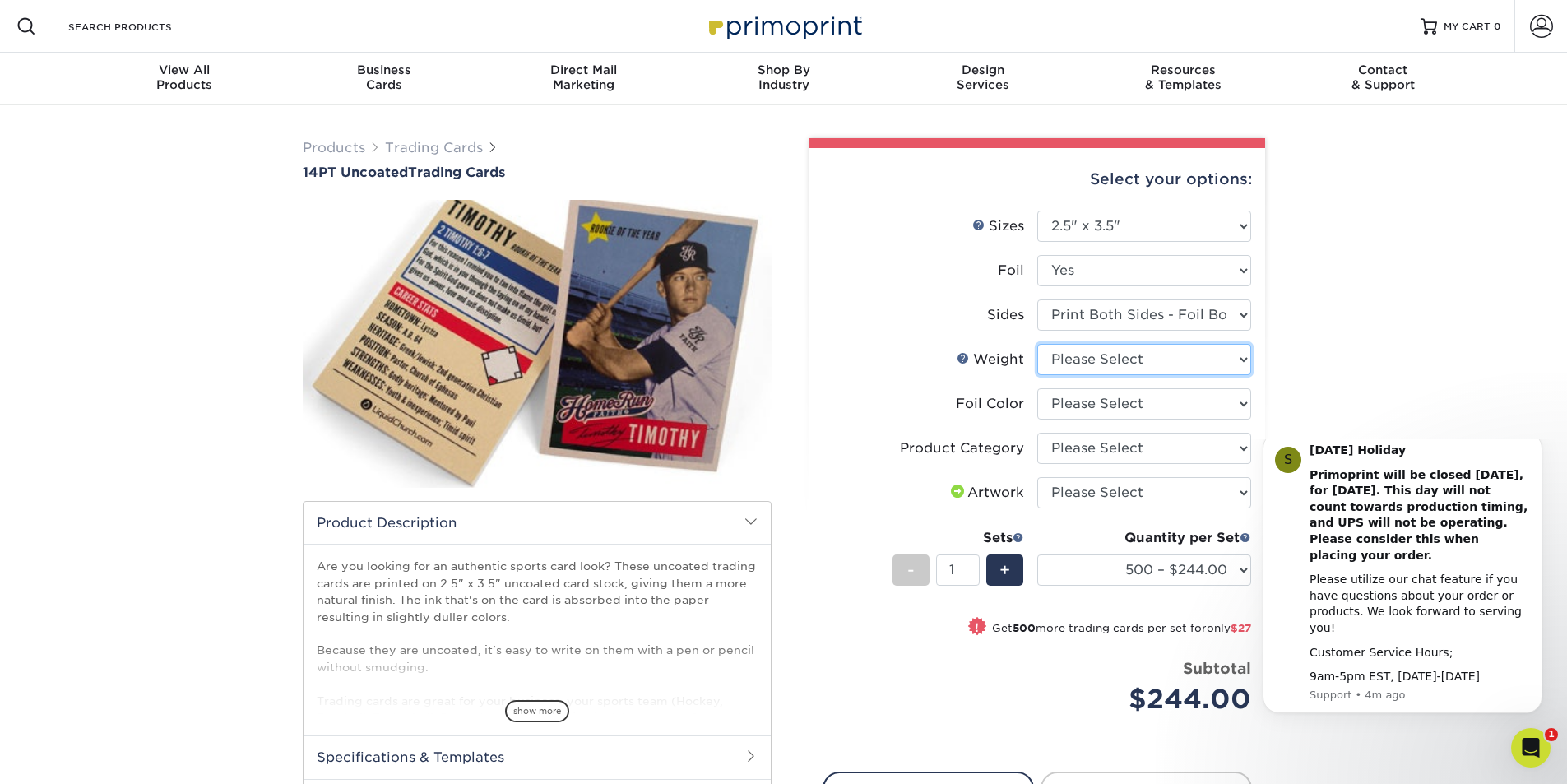
click at [1130, 357] on select "Please Select 14PT Uncoated" at bounding box center [1144, 359] width 213 height 32
select select "14PT Uncoated"
click at [1037, 344] on select "Please Select 14PT Uncoated" at bounding box center [1144, 359] width 213 height 32
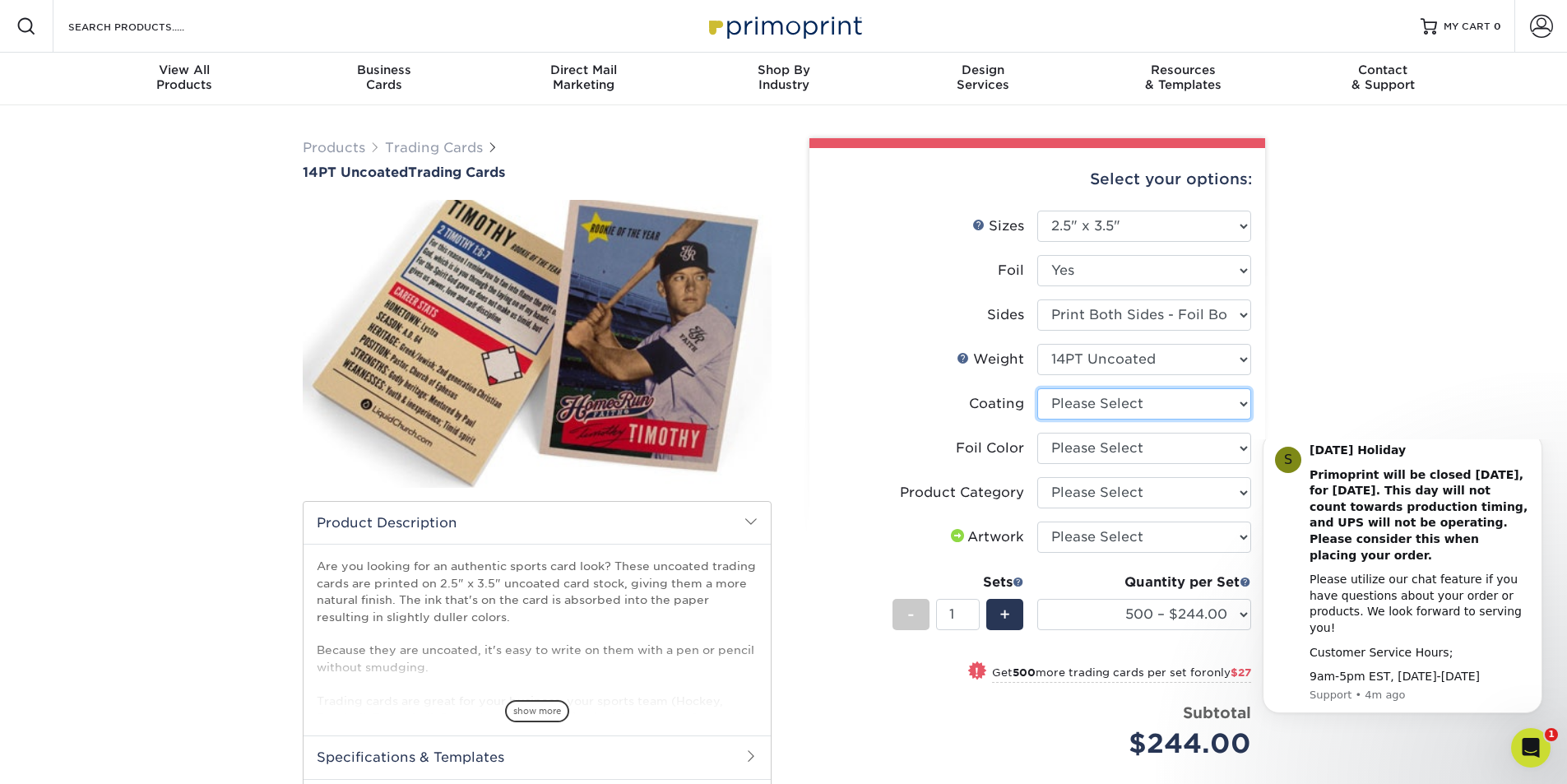
click at [1086, 411] on select at bounding box center [1144, 403] width 213 height 32
click at [1086, 405] on select at bounding box center [1144, 403] width 213 height 32
click at [1094, 410] on select at bounding box center [1144, 403] width 213 height 32
select select "3e7618de-abca-4bda-9f97-8b9129e913d8"
click at [1037, 388] on select at bounding box center [1144, 403] width 213 height 32
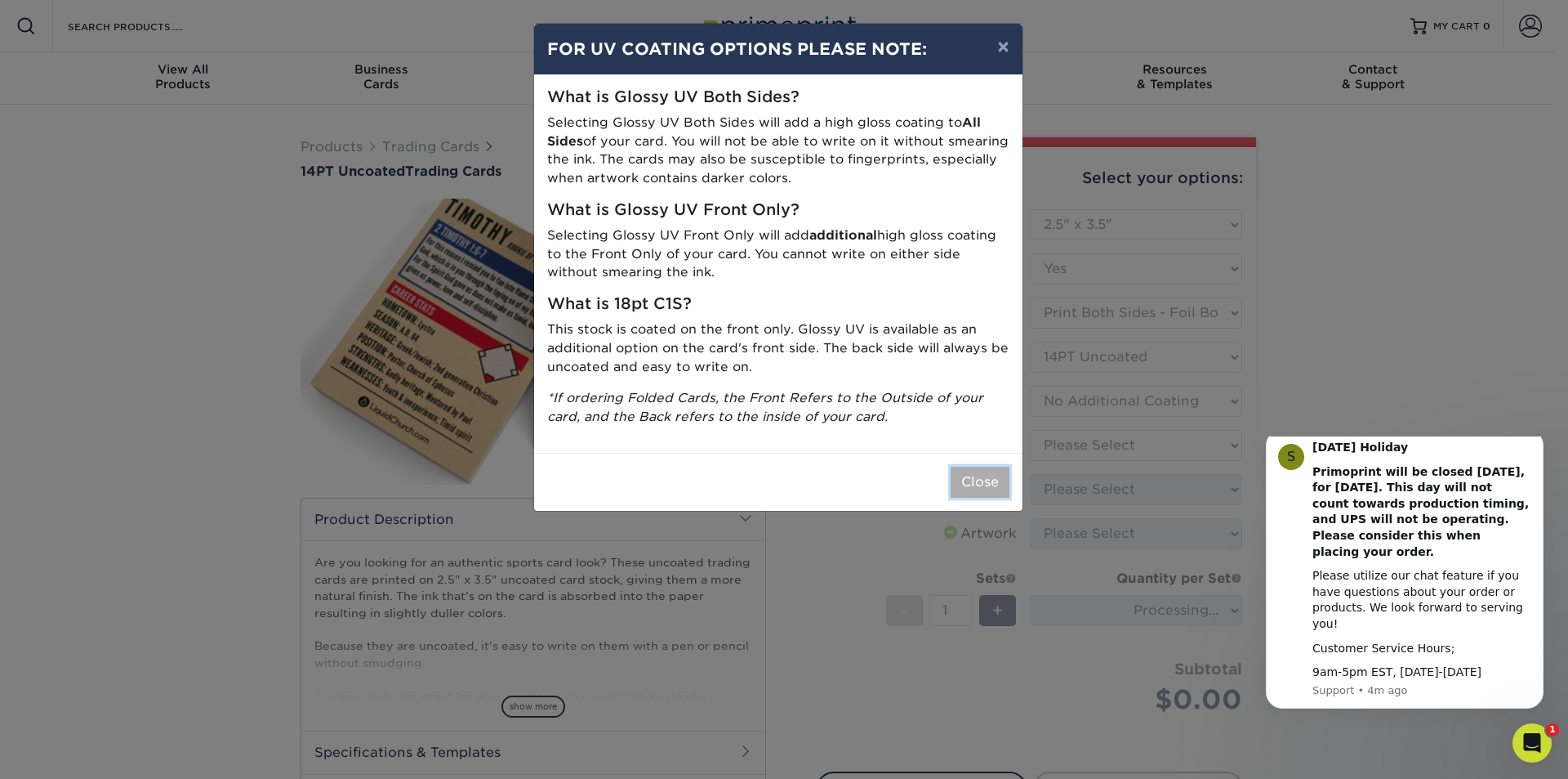
click at [982, 494] on button "Close" at bounding box center [980, 482] width 59 height 31
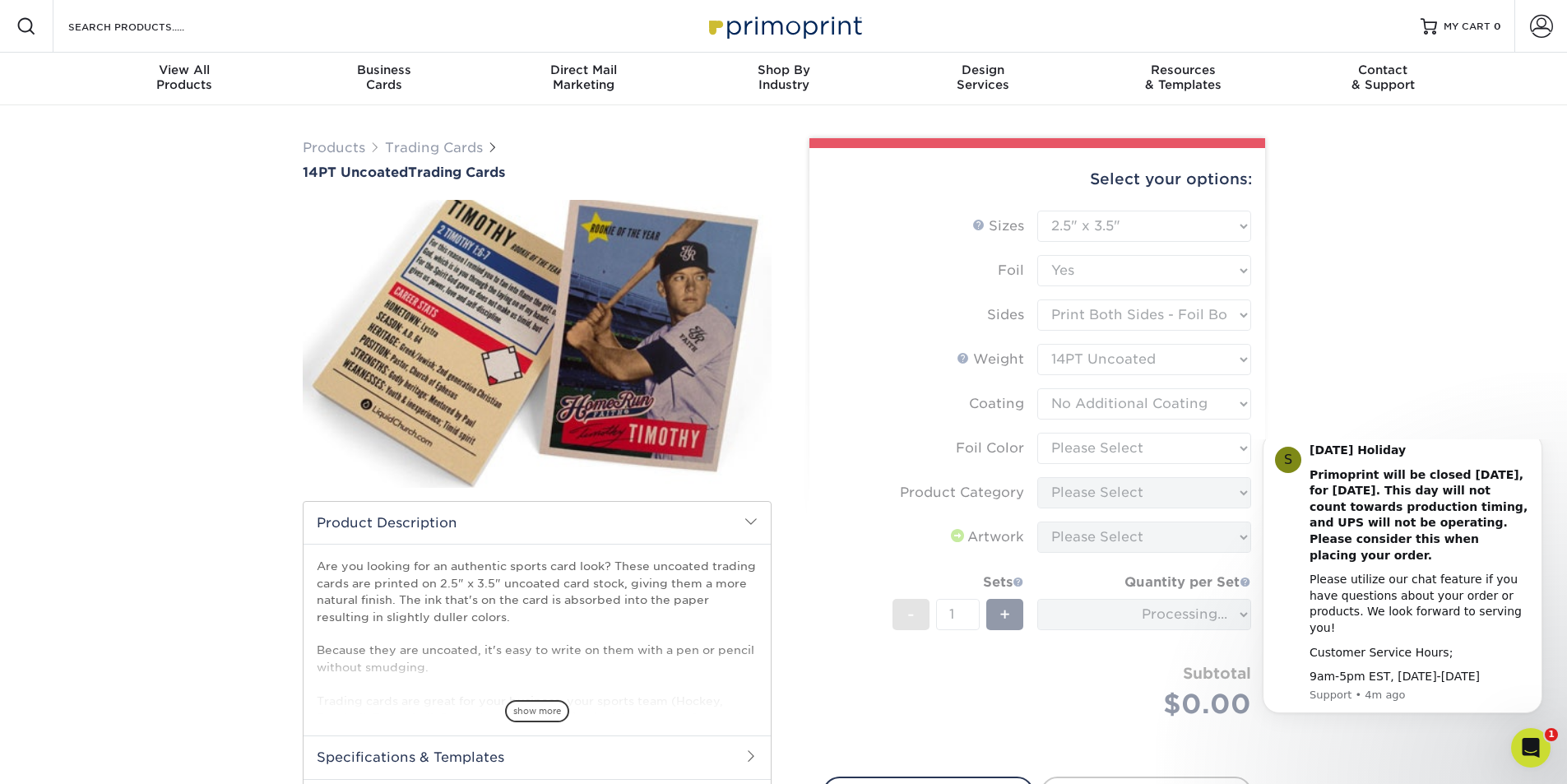
click at [1081, 451] on form "Sizes Help Sizes Please Select 2.5" x 3.5" Foil Please Select Yes No -" at bounding box center [1037, 483] width 430 height 546
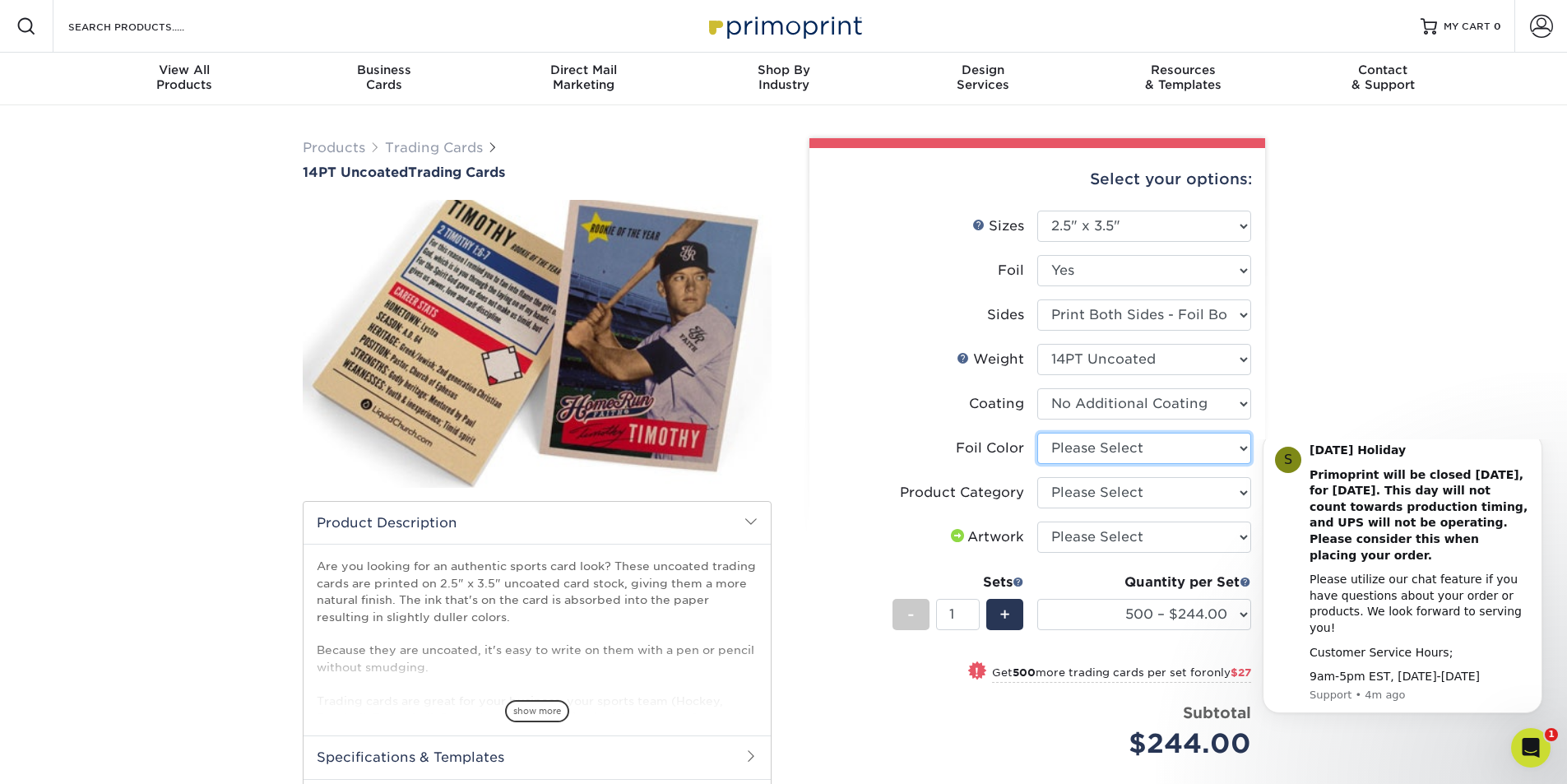
click at [1081, 451] on select "Please Select Silver Foil Rose Gold Foil Red Foil Gold Foil Copper Foil Black F…" at bounding box center [1144, 447] width 213 height 32
select select "f6b57705-51a7-4c3f-af19-88f31284f15c"
click at [1037, 432] on select "Please Select Silver Foil Rose Gold Foil Red Foil Gold Foil Copper Foil Black F…" at bounding box center [1144, 447] width 213 height 32
click at [1074, 509] on li "Product Category Please Select Trading Cards" at bounding box center [1037, 499] width 428 height 44
click at [1071, 500] on select "Please Select Trading Cards" at bounding box center [1144, 492] width 213 height 32
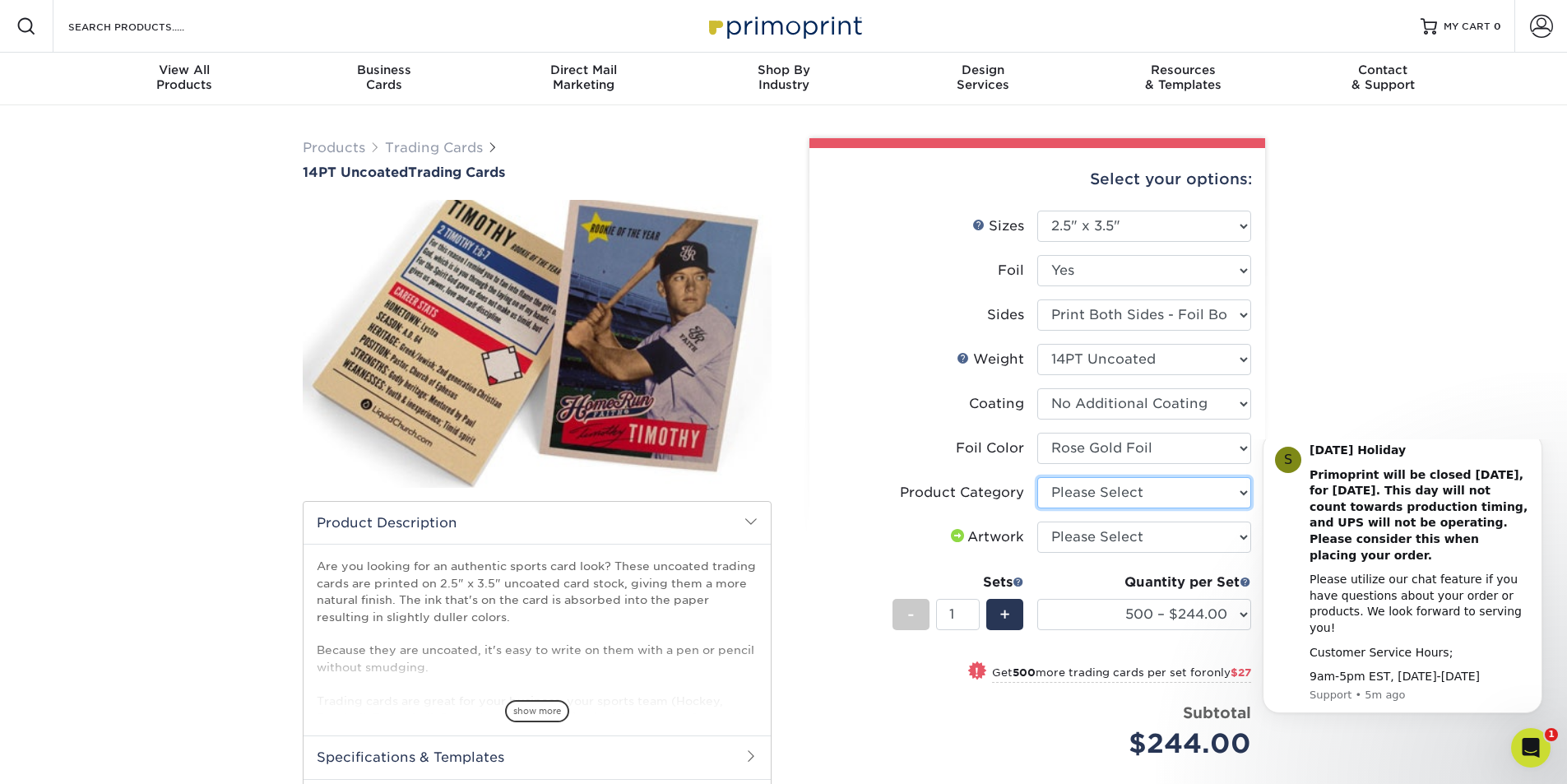
select select "c2f9bce9-36c2-409d-b101-c29d9d031e18"
click at [1037, 477] on select "Please Select Trading Cards" at bounding box center [1144, 492] width 213 height 32
click at [1098, 535] on select "Please Select I will upload files I need a design - $100" at bounding box center [1144, 536] width 213 height 32
select select "upload"
click at [1037, 521] on select "Please Select I will upload files I need a design - $100" at bounding box center [1144, 536] width 213 height 32
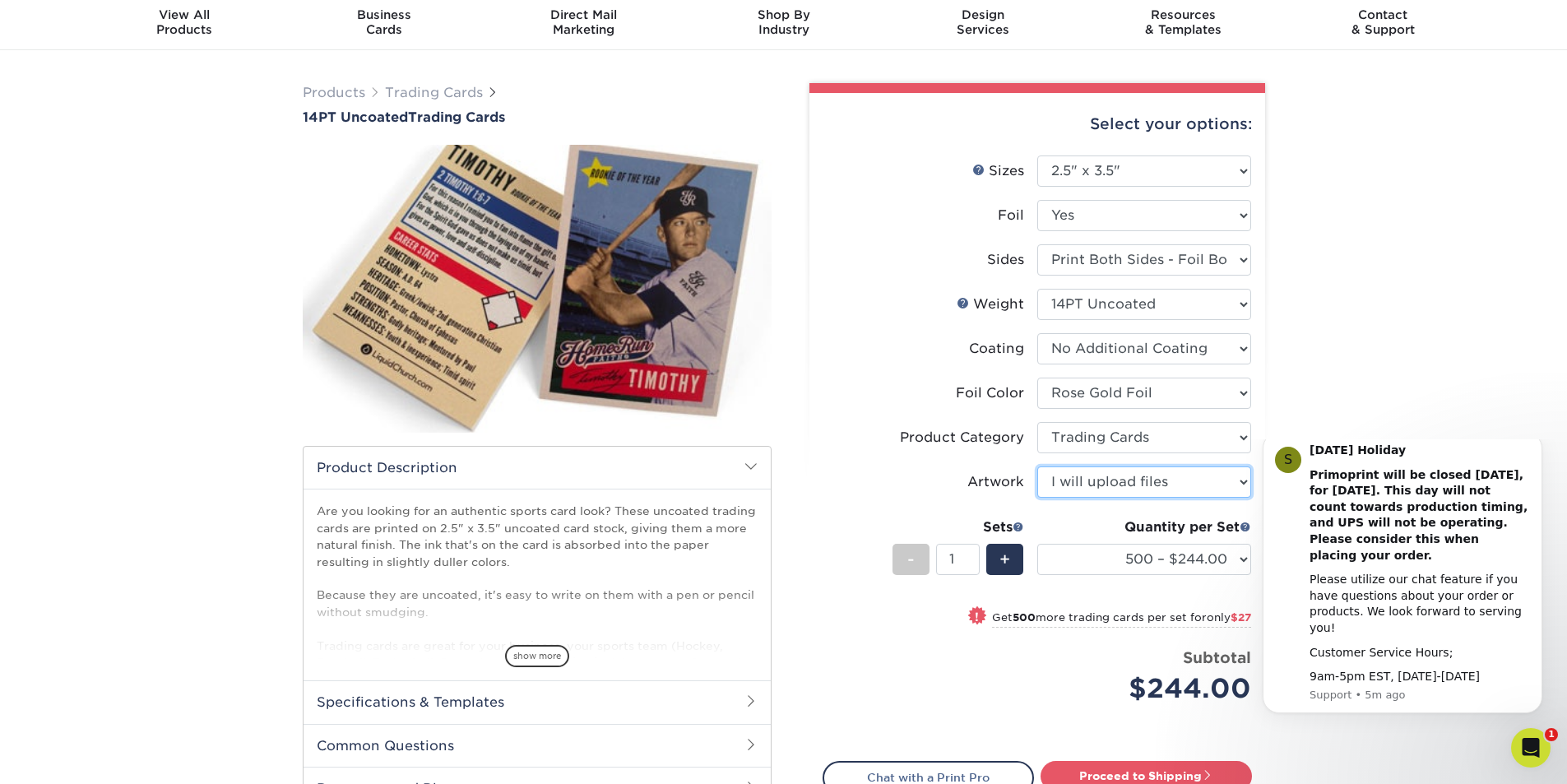
scroll to position [82, 0]
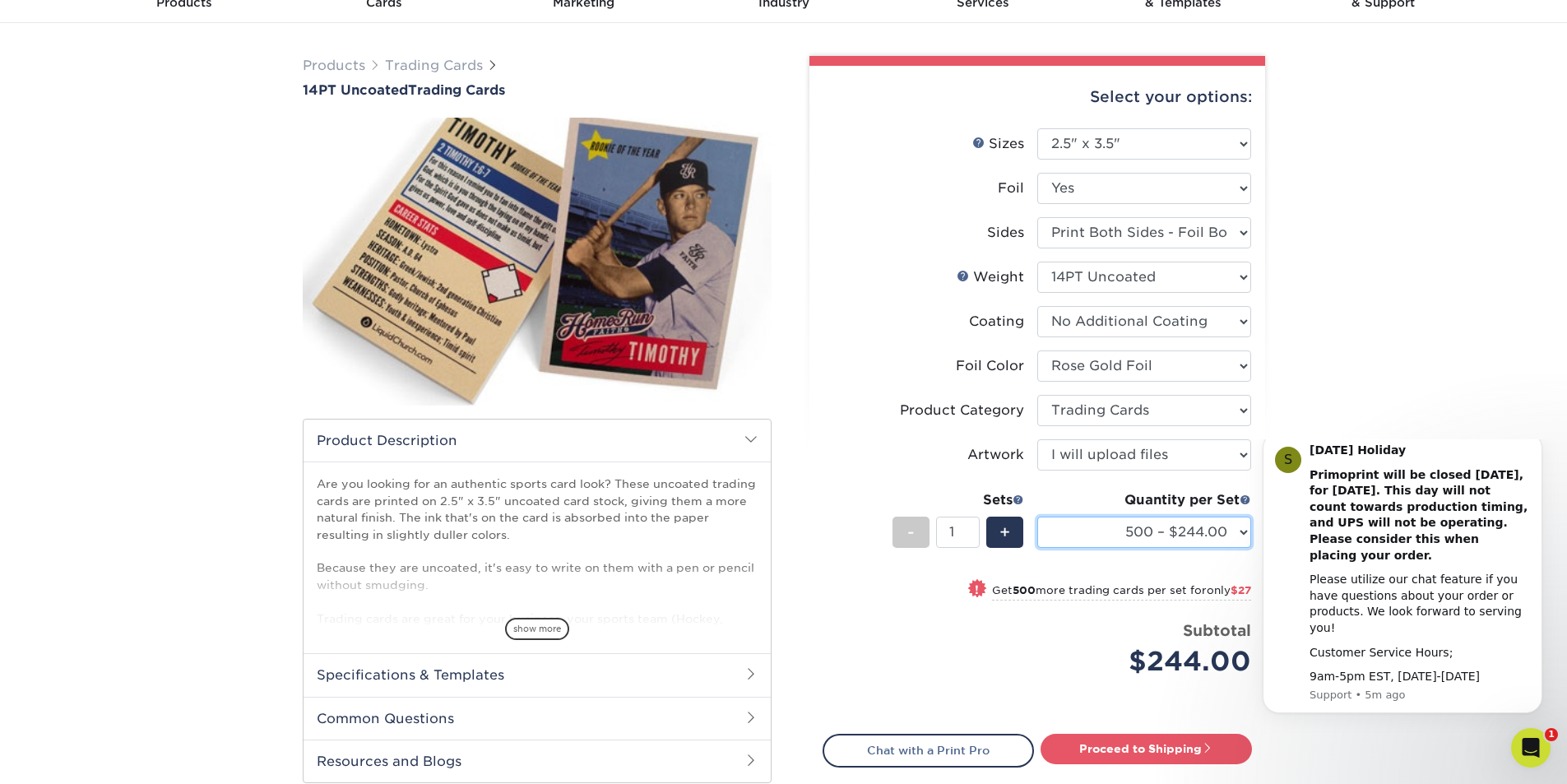
click at [1169, 524] on select "500 – $244.00 1000 – $271.00 2500 – $621.00 5000 – $1159.00" at bounding box center [1144, 532] width 213 height 32
drag, startPoint x: 875, startPoint y: 392, endPoint x: 871, endPoint y: 382, distance: 10.8
click at [875, 392] on li "Foil Color Please Select Silver Foil Rose Gold Foil Red Foil Gold Foil Copper F…" at bounding box center [1037, 372] width 428 height 44
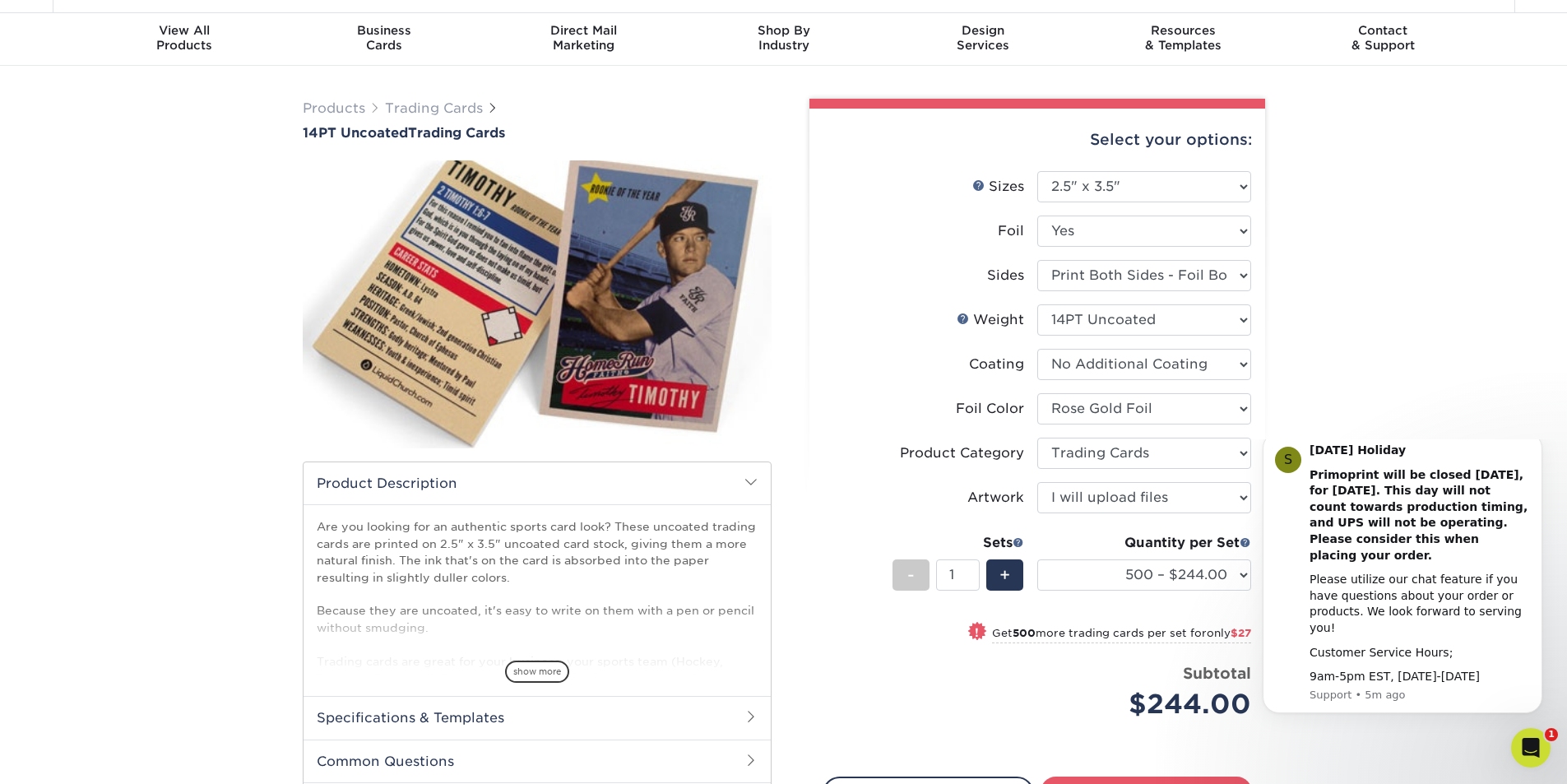
scroll to position [0, 0]
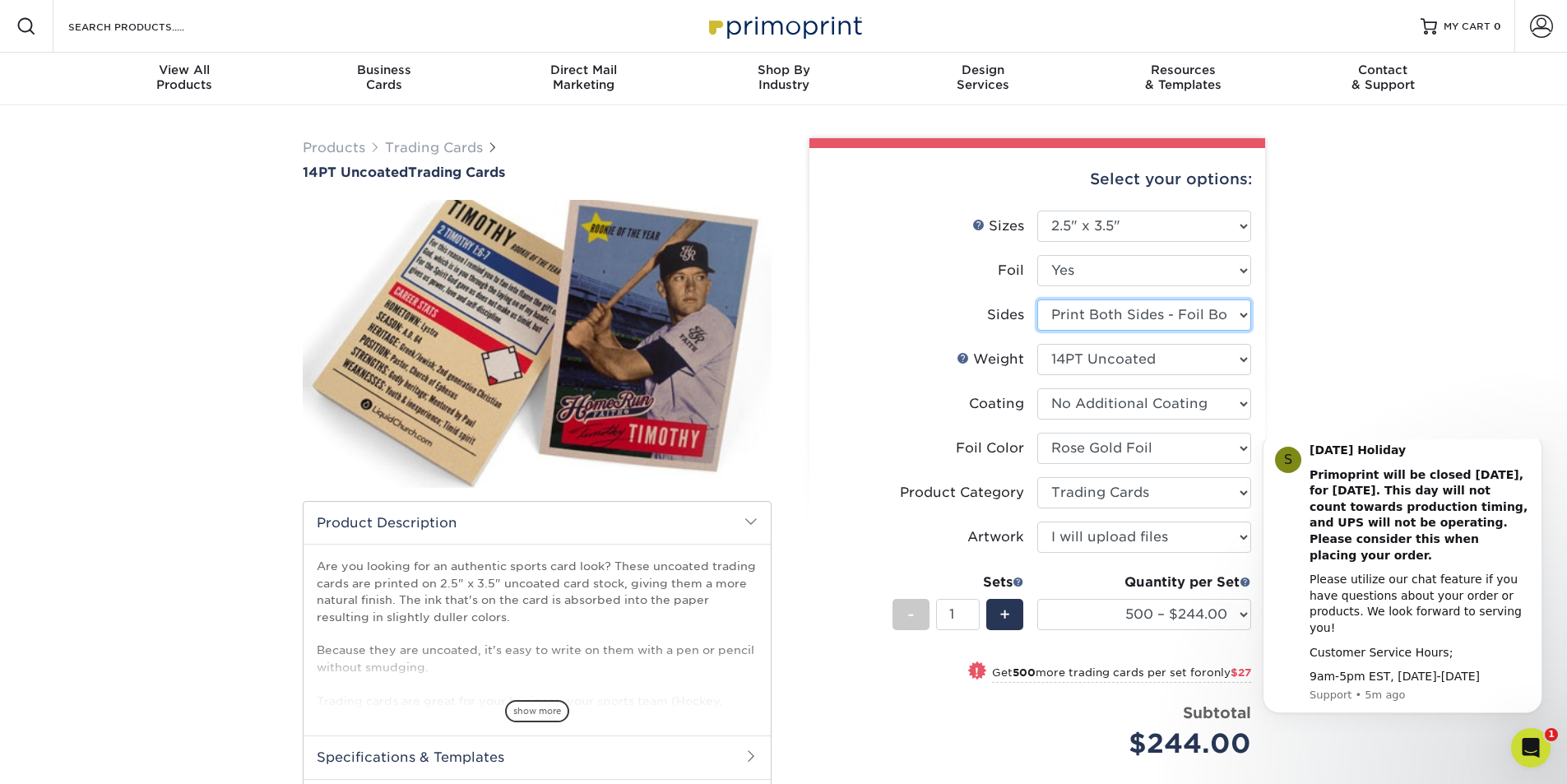
click at [1125, 325] on select "Please Select Print Both Sides - Foil Both Sides Print Both Sides - Foil Front …" at bounding box center [1144, 314] width 213 height 32
drag, startPoint x: 1125, startPoint y: 300, endPoint x: 1110, endPoint y: 261, distance: 41.8
click at [1125, 300] on select "Please Select Print Both Sides - Foil Both Sides Print Both Sides - Foil Front …" at bounding box center [1144, 314] width 213 height 32
click at [1105, 249] on li "Sizes Help Sizes Please Select 2.5" x 3.5"" at bounding box center [1037, 232] width 428 height 44
click at [1105, 266] on select "Please Select Yes No" at bounding box center [1144, 270] width 213 height 32
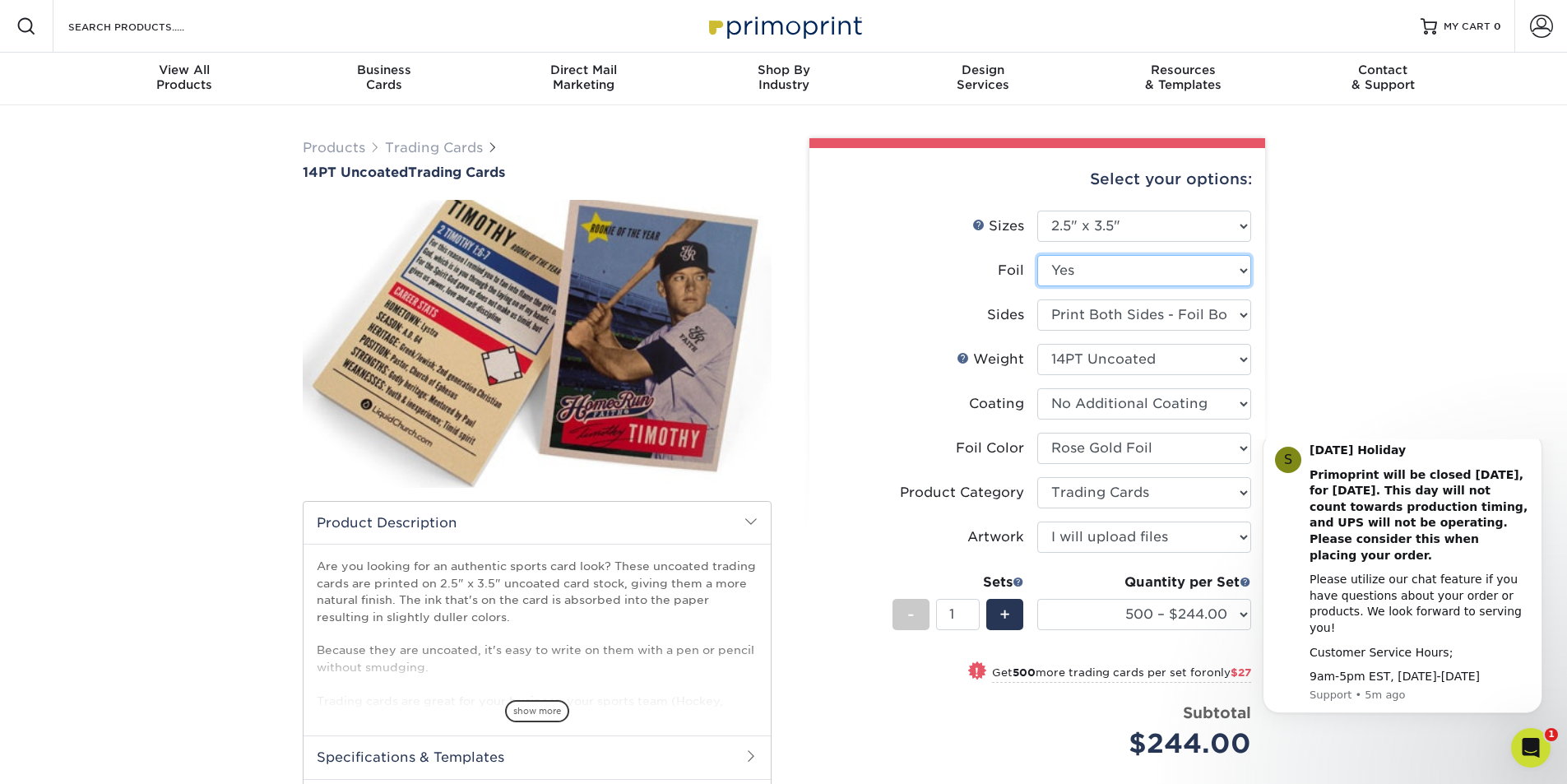
select select "0"
click at [1037, 255] on select "Please Select Yes No" at bounding box center [1144, 270] width 213 height 32
select select "-1"
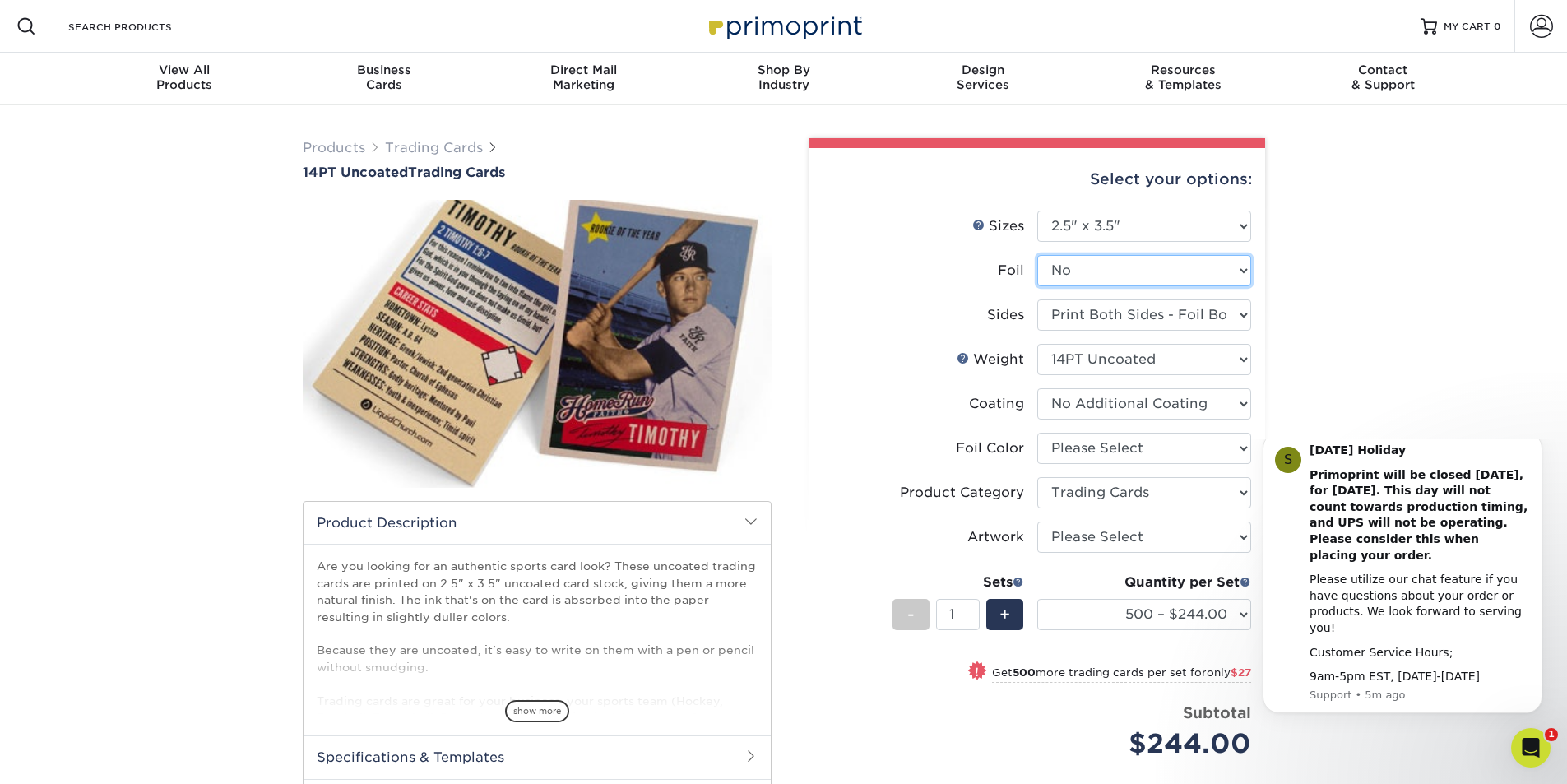
select select "-1"
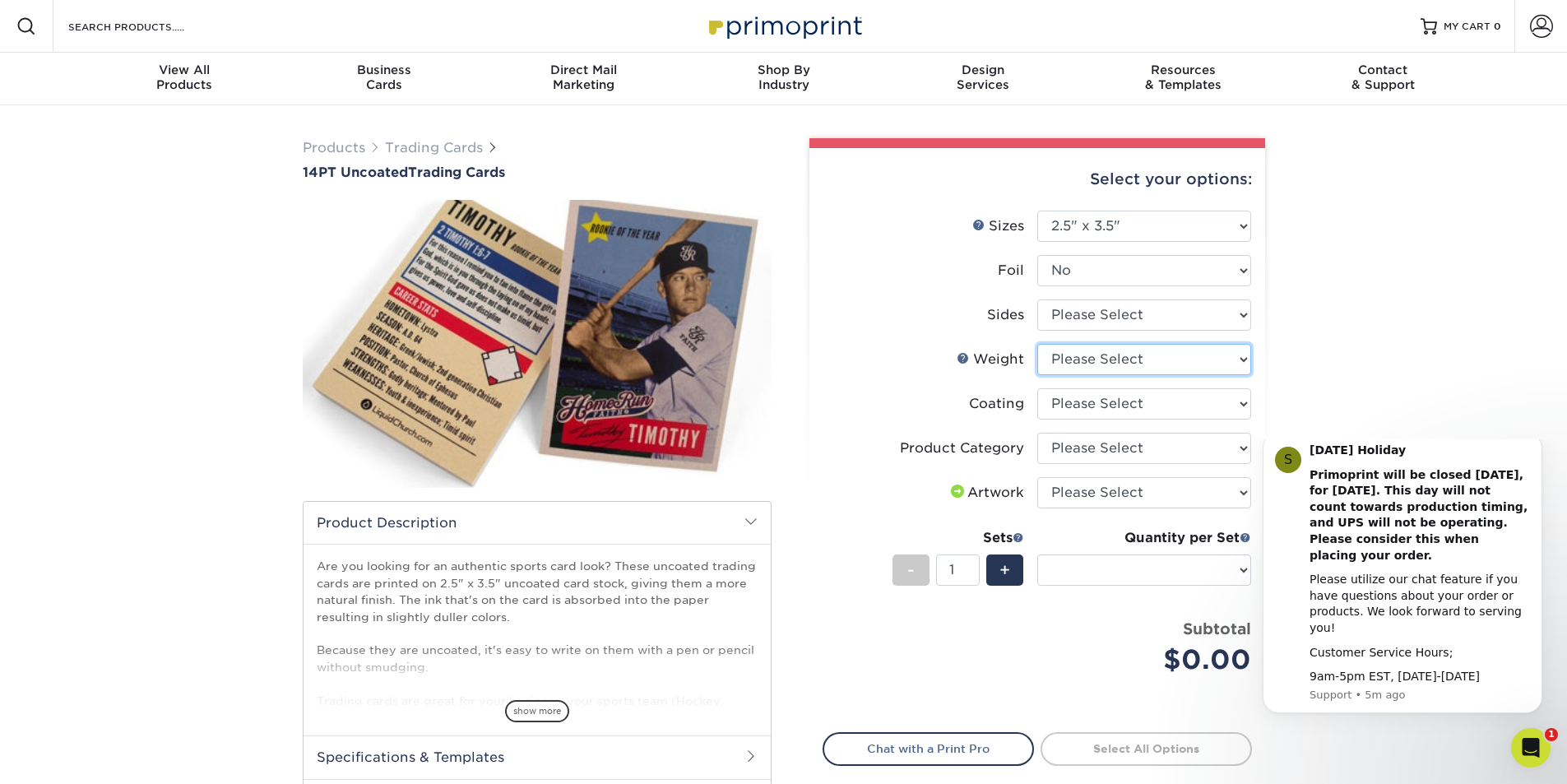
click at [1209, 365] on select "Please Select 14PT Uncoated" at bounding box center [1144, 359] width 213 height 32
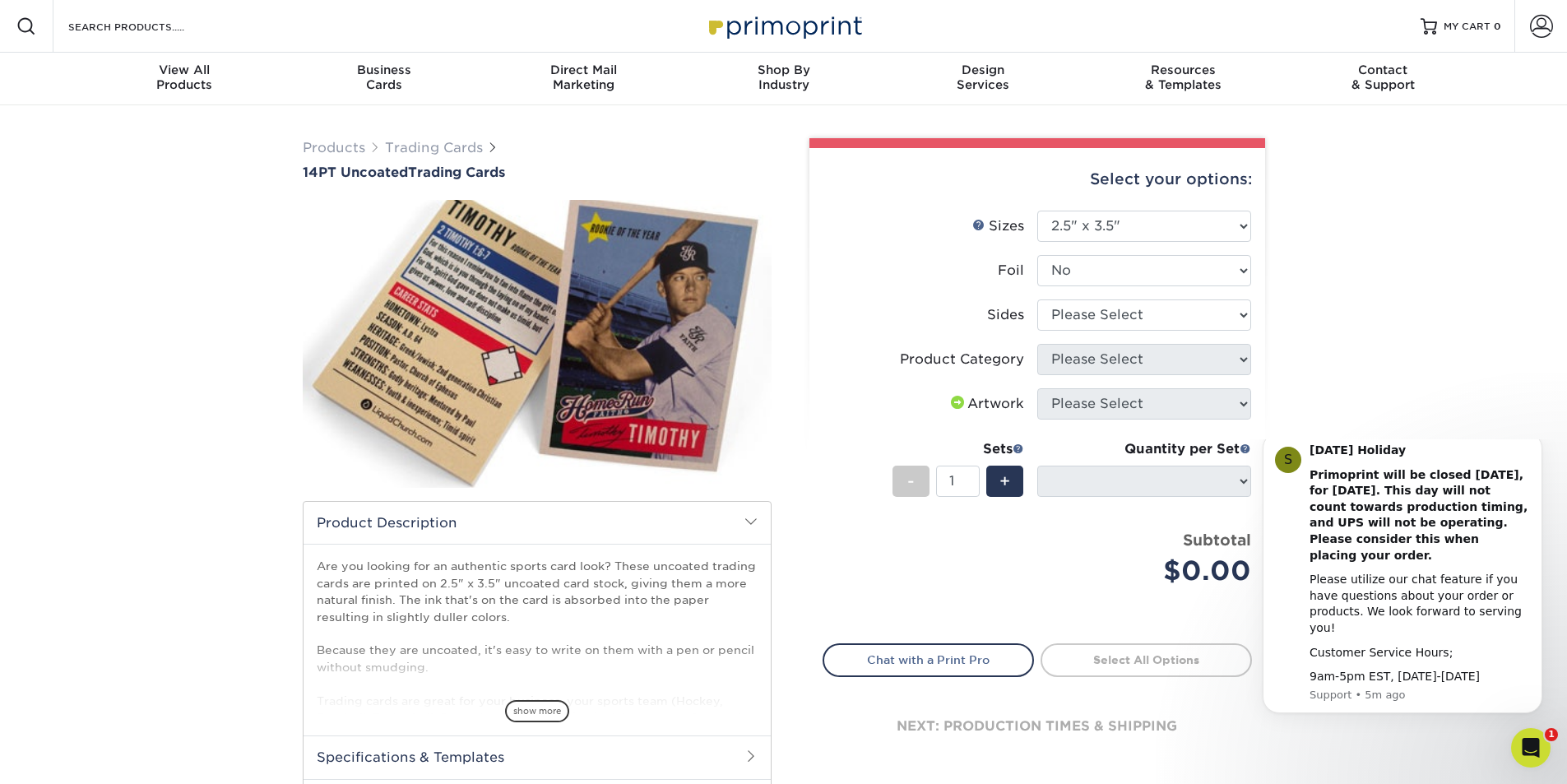
click at [1253, 399] on div "Select your options: Sizes Help Sizes Please Select 2.5" x 3.5" Foil Please Sel…" at bounding box center [1037, 468] width 456 height 641
click at [1035, 390] on label "Artwork" at bounding box center [929, 403] width 213 height 32
click at [1037, 365] on li "Product Category Please Select Trading Cards" at bounding box center [1037, 365] width 428 height 44
click at [1116, 320] on select "Please Select Print Both Sides Print Front Only" at bounding box center [1144, 314] width 213 height 32
select select "32d3c223-f82c-492b-b915-ba065a00862f"
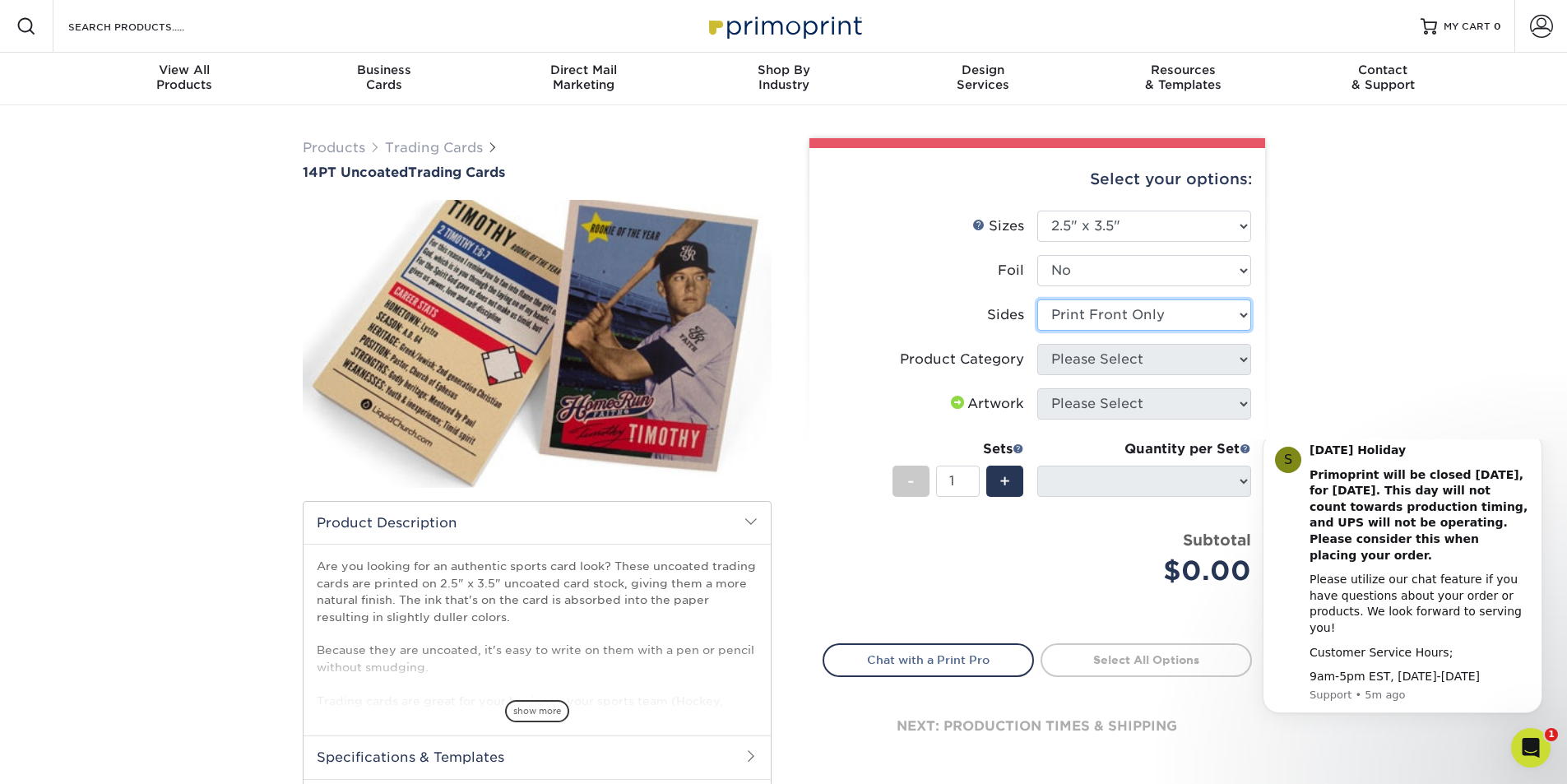
click at [1037, 299] on select "Please Select Print Both Sides Print Front Only" at bounding box center [1144, 314] width 213 height 32
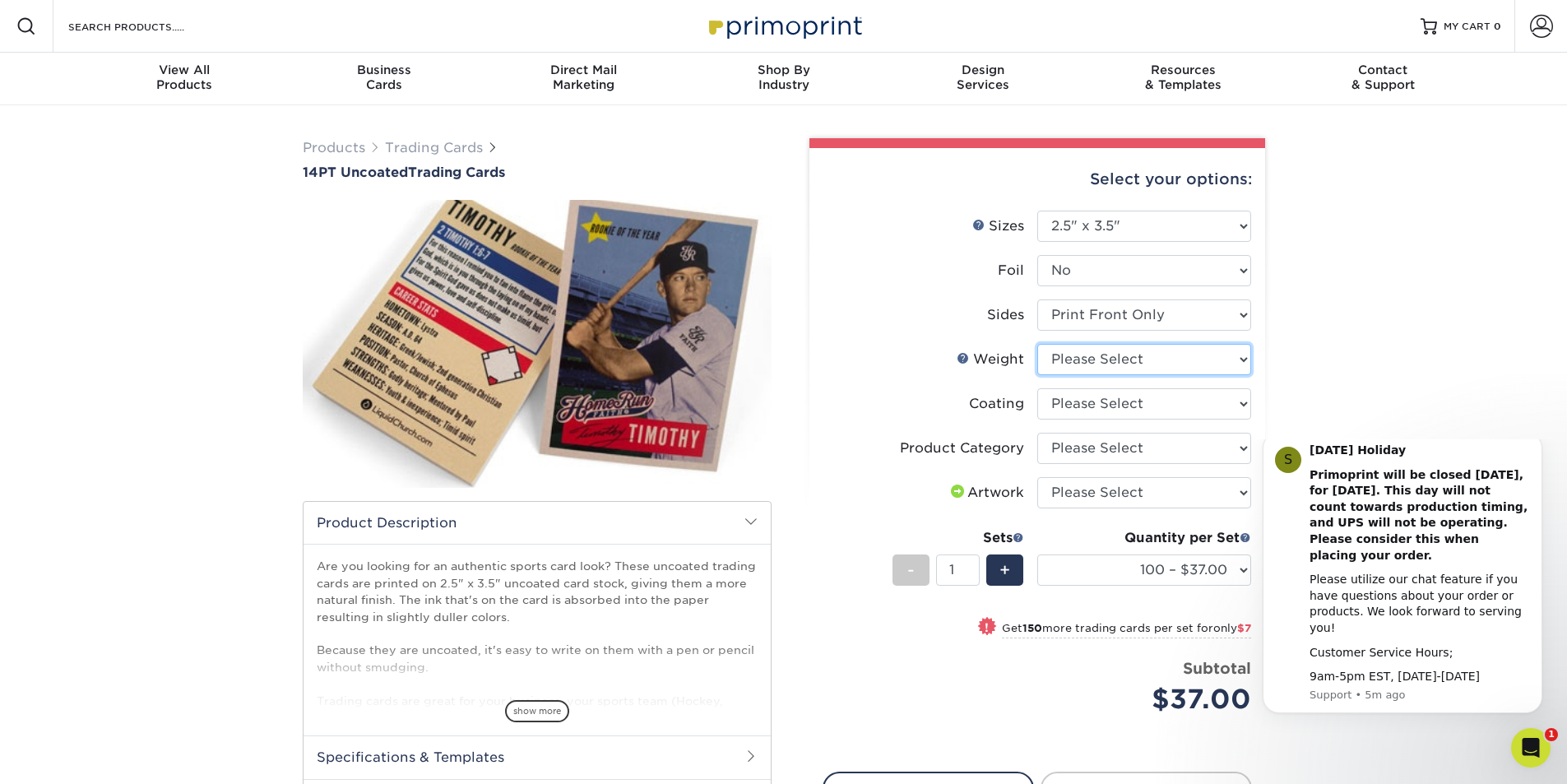
click at [1113, 362] on select "Please Select 14PT Uncoated" at bounding box center [1144, 359] width 213 height 32
select select "14PT Uncoated"
click at [1037, 344] on select "Please Select 14PT Uncoated" at bounding box center [1144, 359] width 213 height 32
click at [1123, 571] on select "100 – $37.00 250 – $44.00 500 – $47.00 1000 – $74.00 2500 – $145.00 5000 – $192…" at bounding box center [1144, 570] width 213 height 32
click at [1300, 338] on div "Products Trading Cards 14PT Uncoated Trading Cards show more Templates" at bounding box center [784, 534] width 1567 height 858
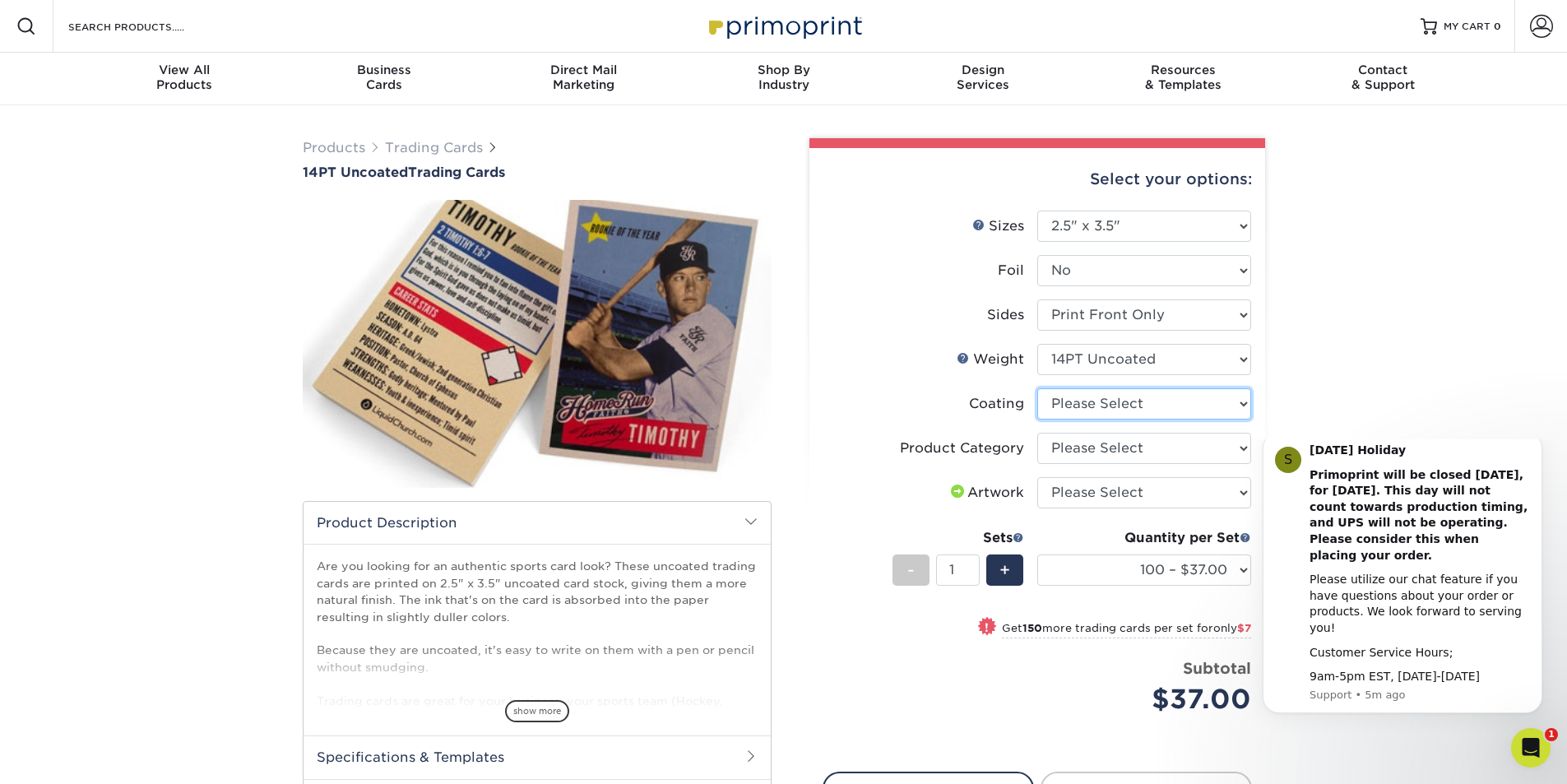
click at [1085, 402] on select at bounding box center [1144, 403] width 213 height 32
select select "3e7618de-abca-4bda-9f97-8b9129e913d8"
click at [1037, 388] on select at bounding box center [1144, 403] width 213 height 32
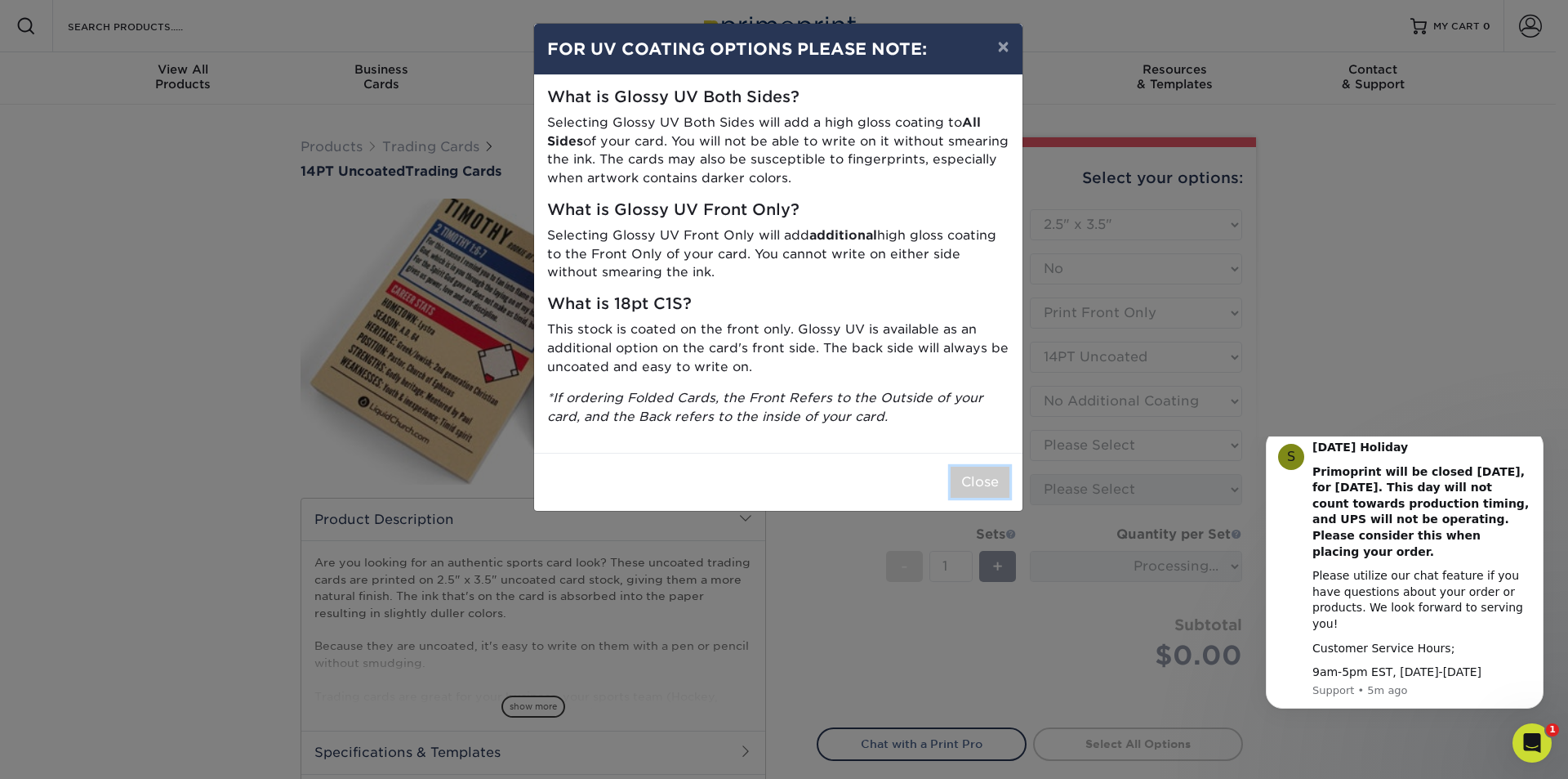
click at [1001, 487] on button "Close" at bounding box center [980, 482] width 59 height 31
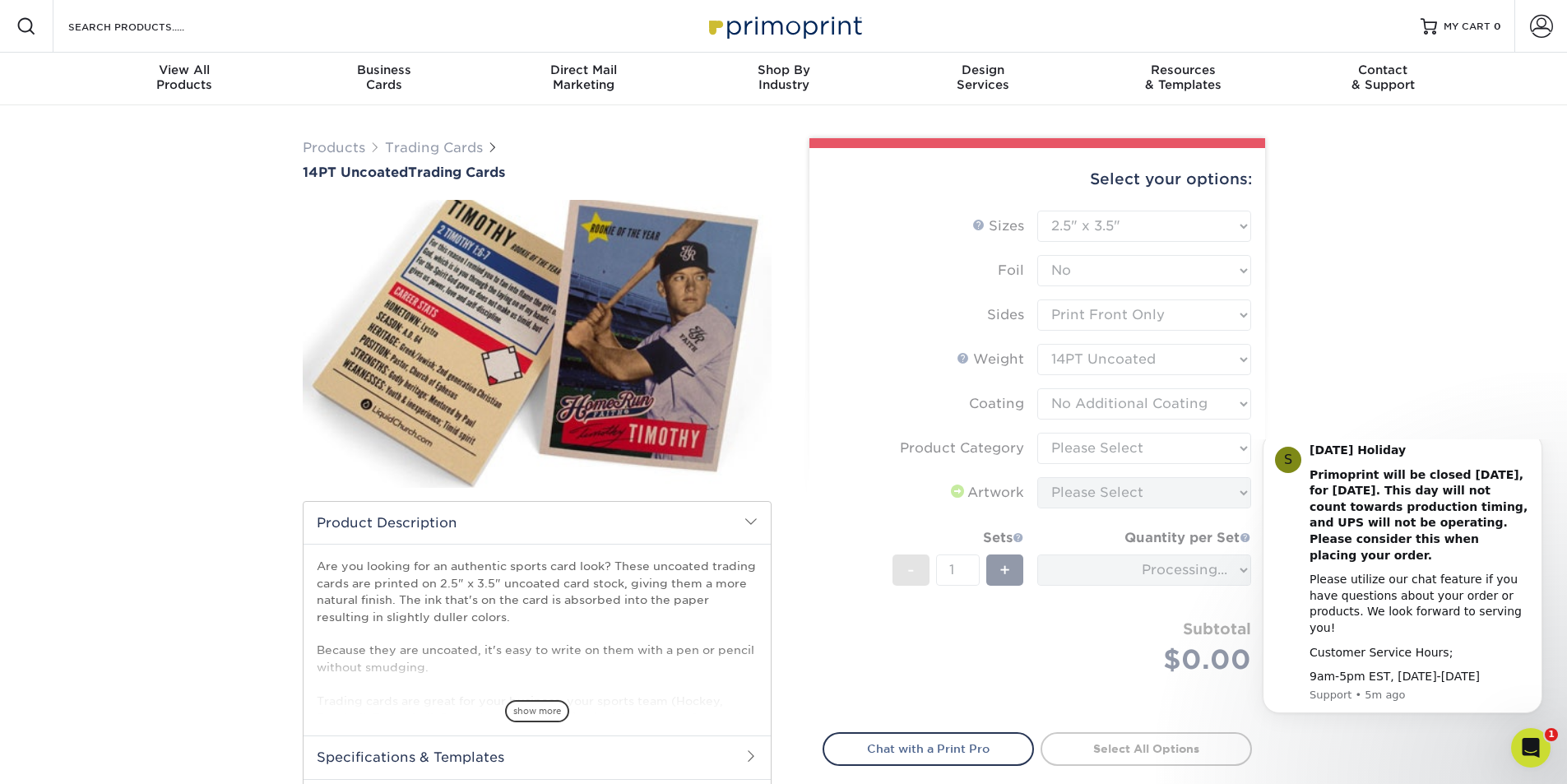
click at [1111, 450] on form "Sizes Help Sizes Please Select 2.5" x 3.5" Foil Please Select Yes No -" at bounding box center [1037, 462] width 430 height 502
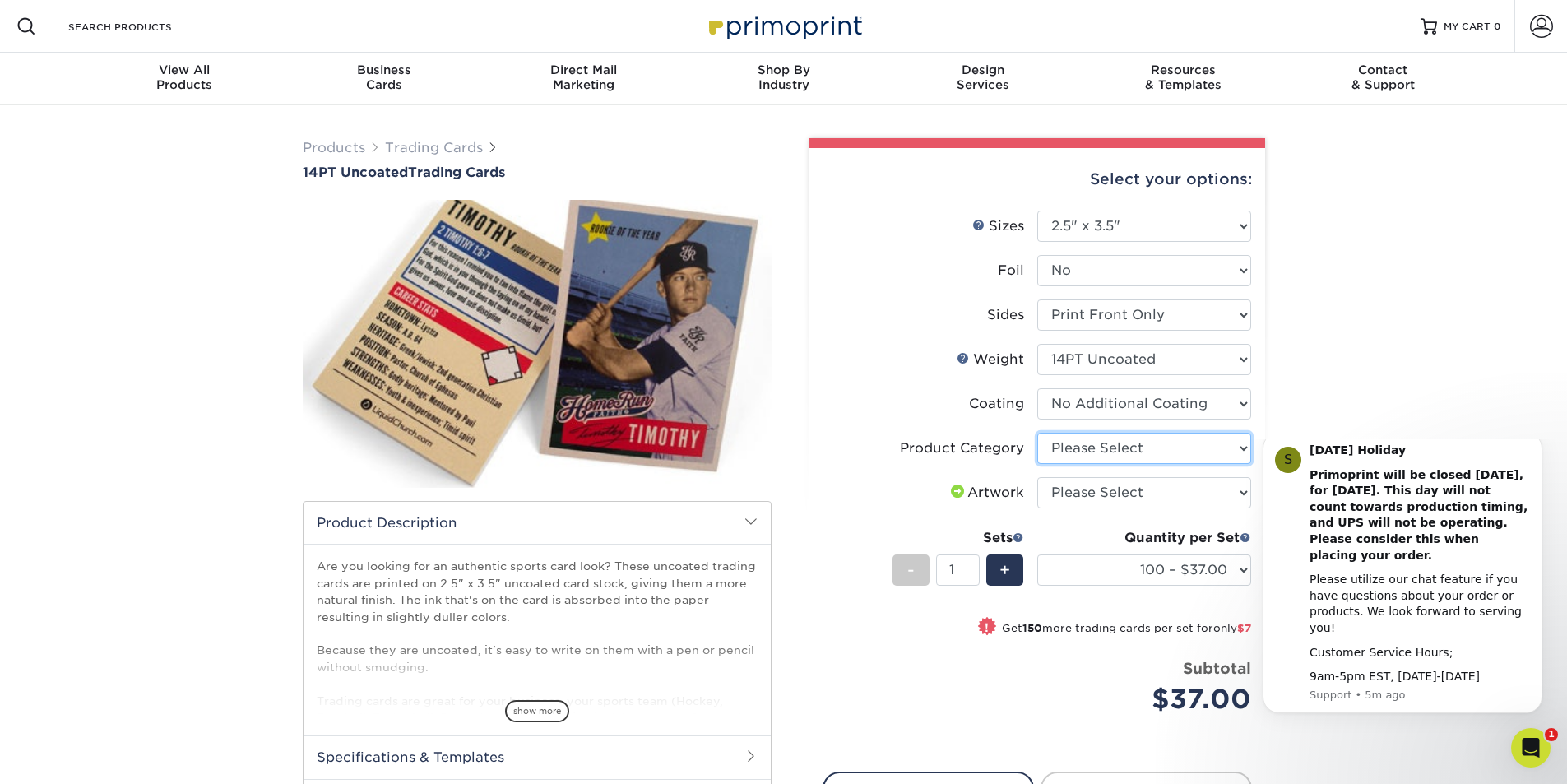
click at [1178, 448] on select "Please Select Trading Cards" at bounding box center [1144, 447] width 213 height 32
select select "c2f9bce9-36c2-409d-b101-c29d9d031e18"
click at [1037, 432] on select "Please Select Trading Cards" at bounding box center [1144, 447] width 213 height 32
click at [1119, 480] on select "Please Select I will upload files I need a design - $100" at bounding box center [1144, 492] width 213 height 32
select select "upload"
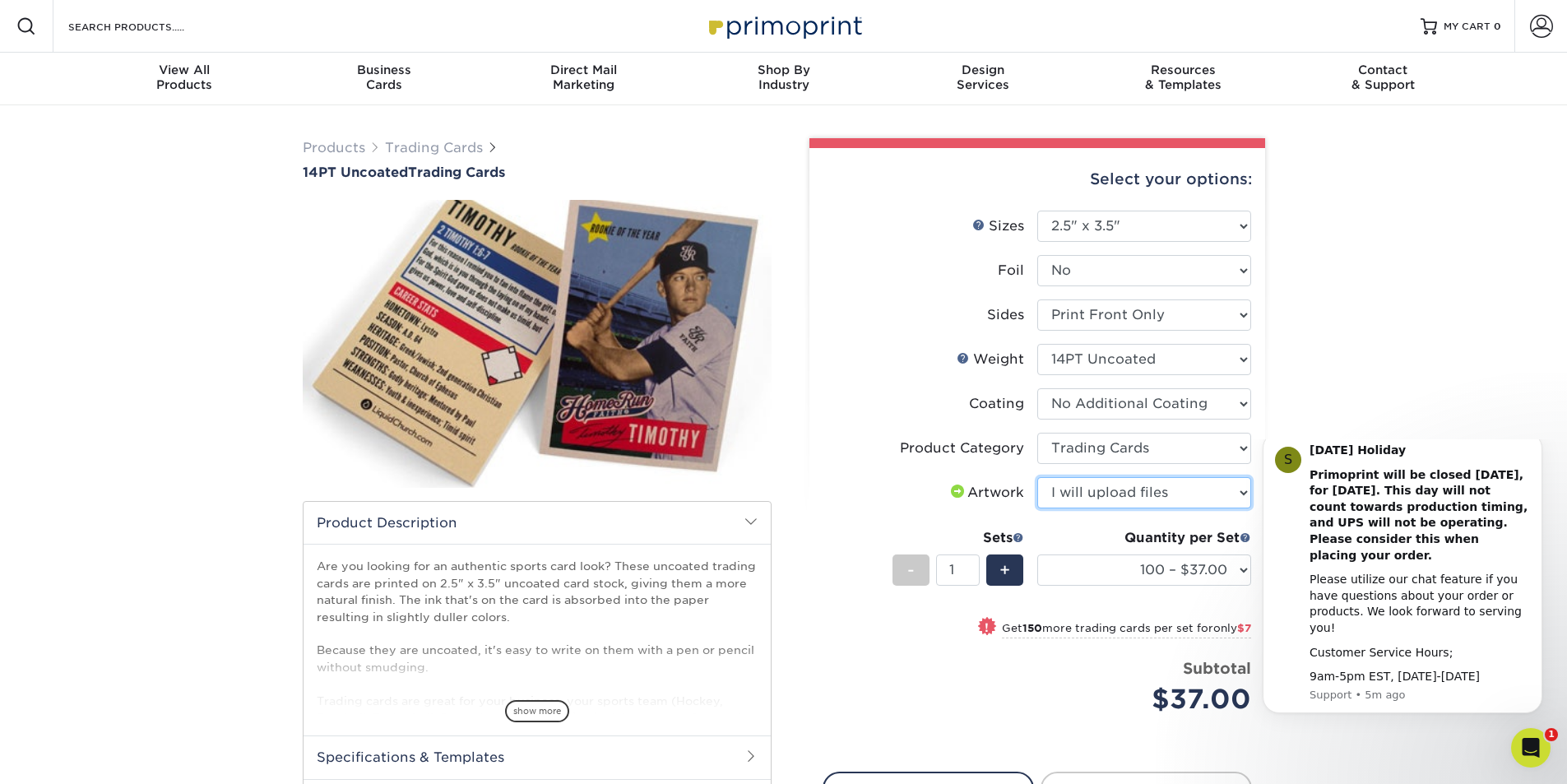
click at [1037, 477] on select "Please Select I will upload files I need a design - $100" at bounding box center [1144, 492] width 213 height 32
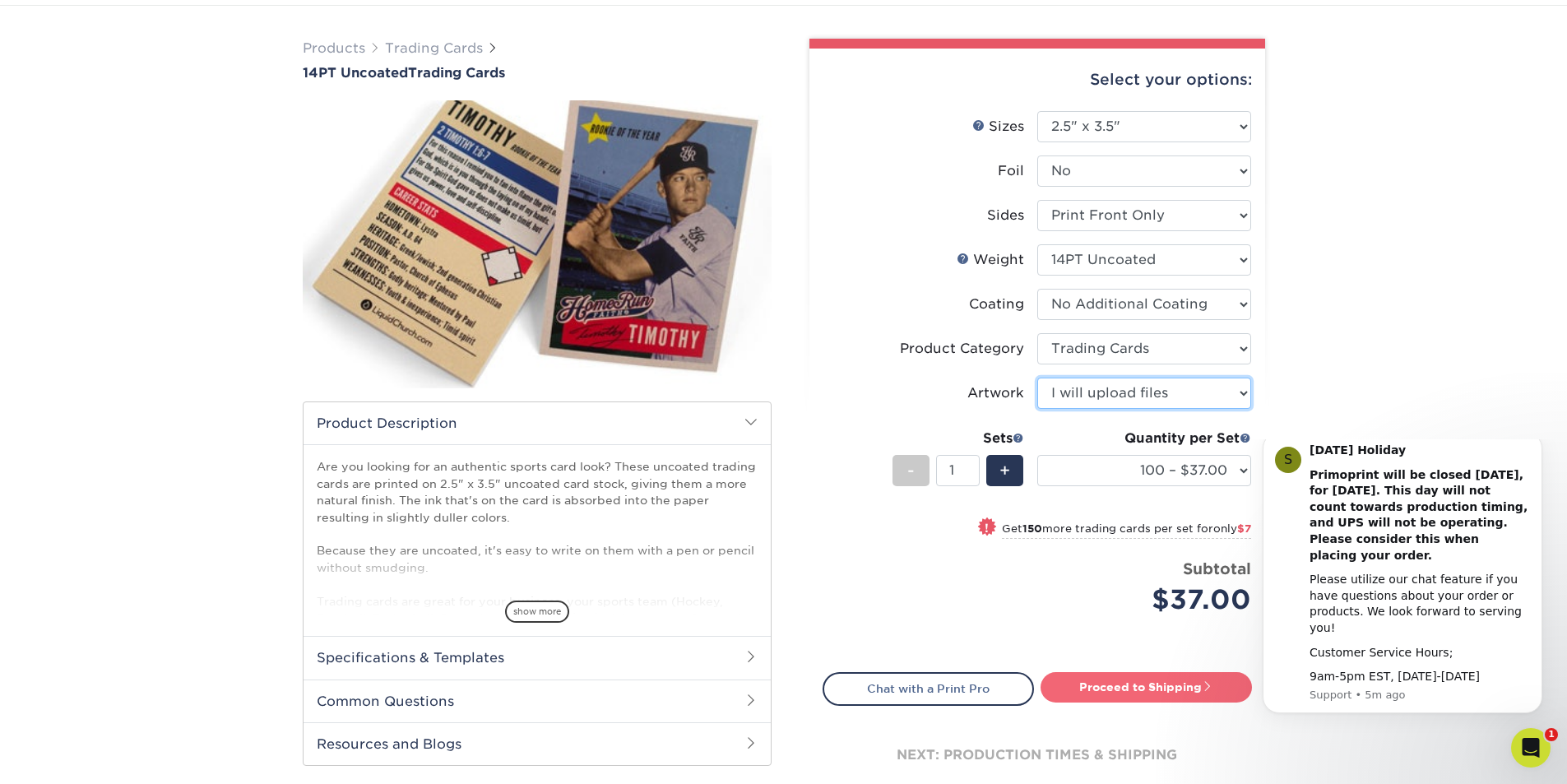
scroll to position [247, 0]
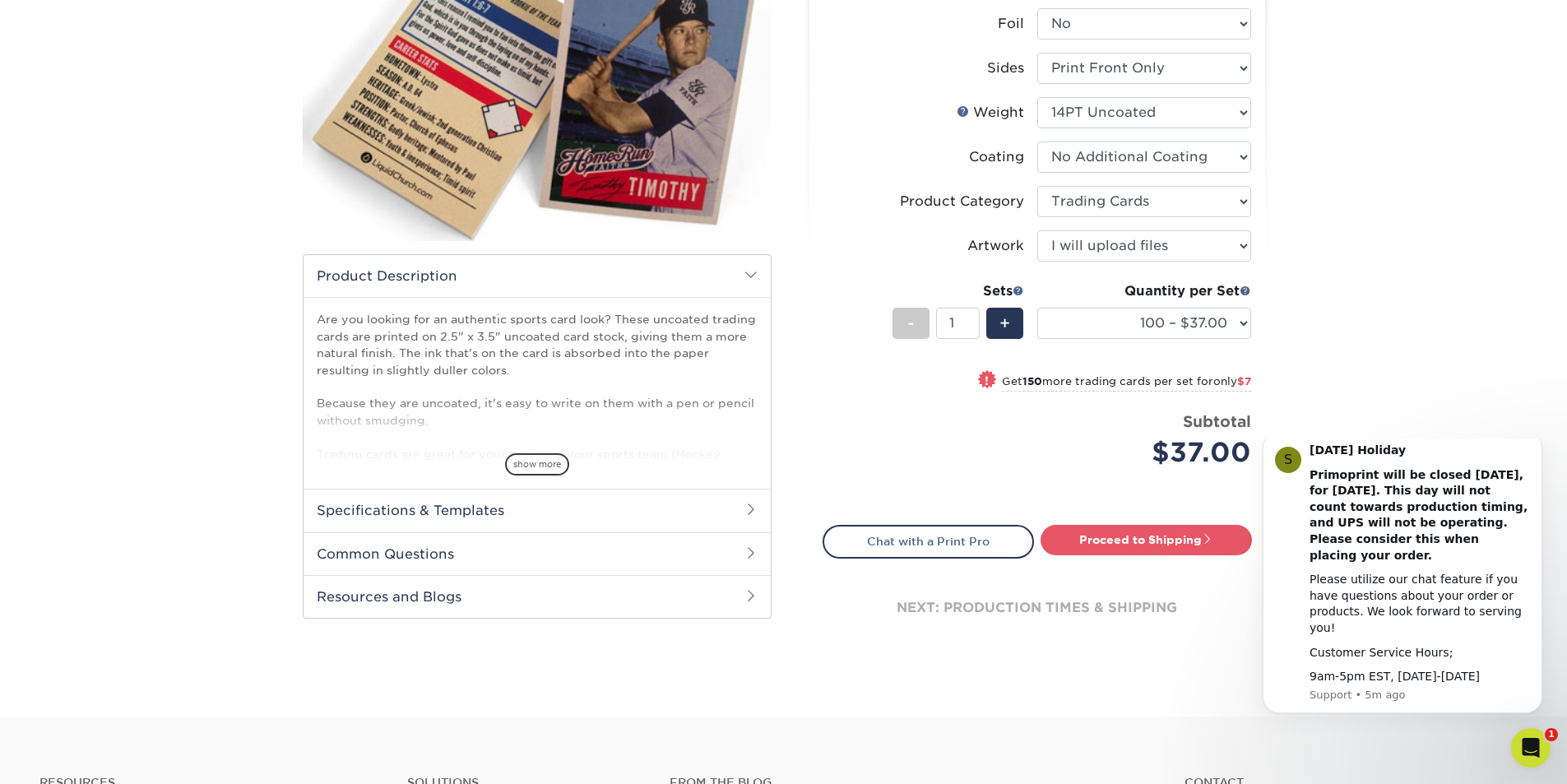
click at [1034, 385] on strong "150" at bounding box center [1032, 382] width 20 height 13
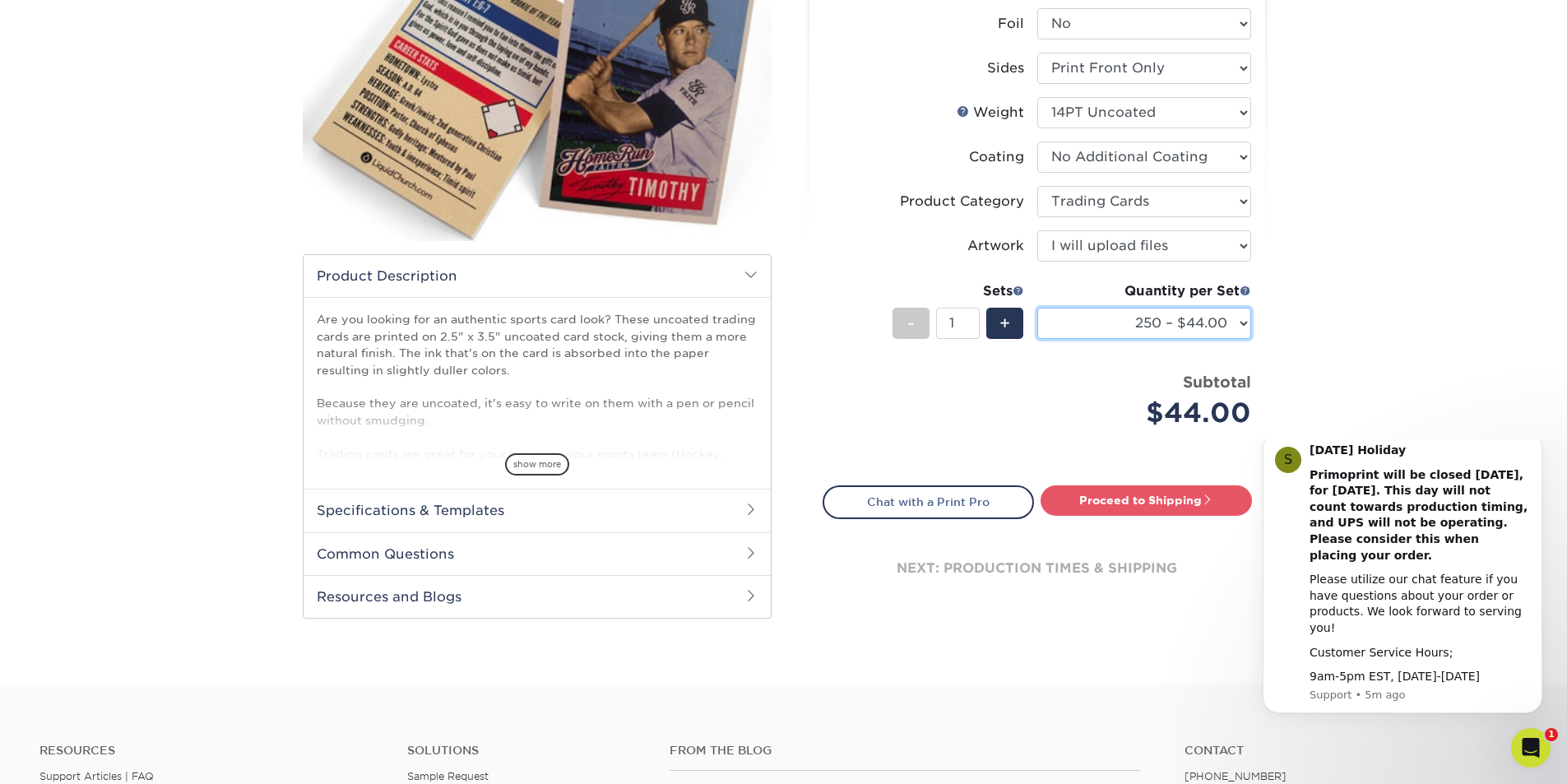
click at [1137, 312] on select "100 – $37.00 250 – $44.00 500 – $47.00 1000 – $74.00 2500 – $145.00 5000 – $192…" at bounding box center [1144, 323] width 213 height 32
select select "100 – $37.00"
click at [1037, 308] on select "100 – $37.00 250 – $44.00 500 – $47.00 1000 – $74.00 2500 – $145.00 5000 – $192…" at bounding box center [1144, 323] width 213 height 32
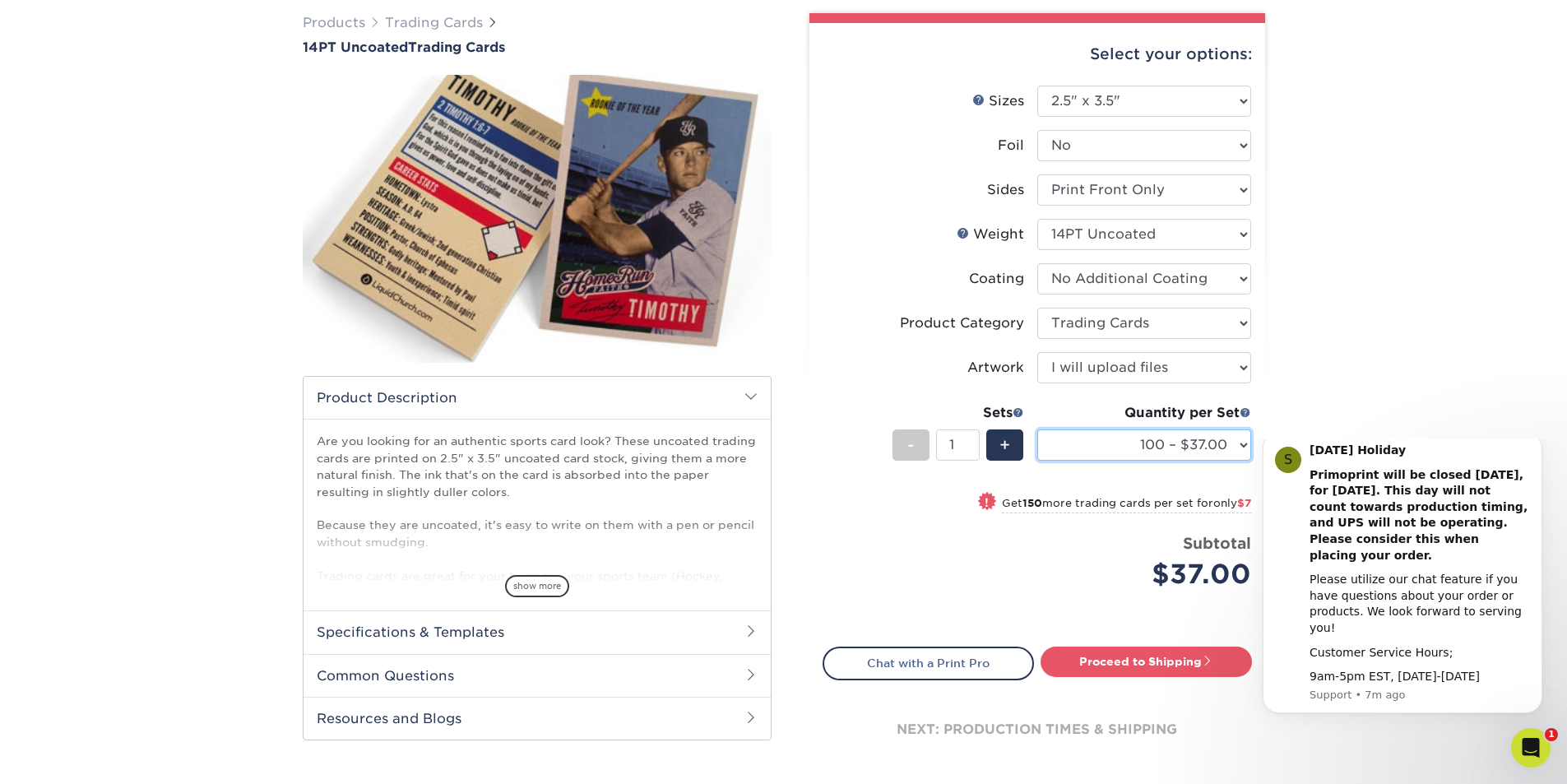
scroll to position [0, 0]
